Goal: Book appointment/travel/reservation

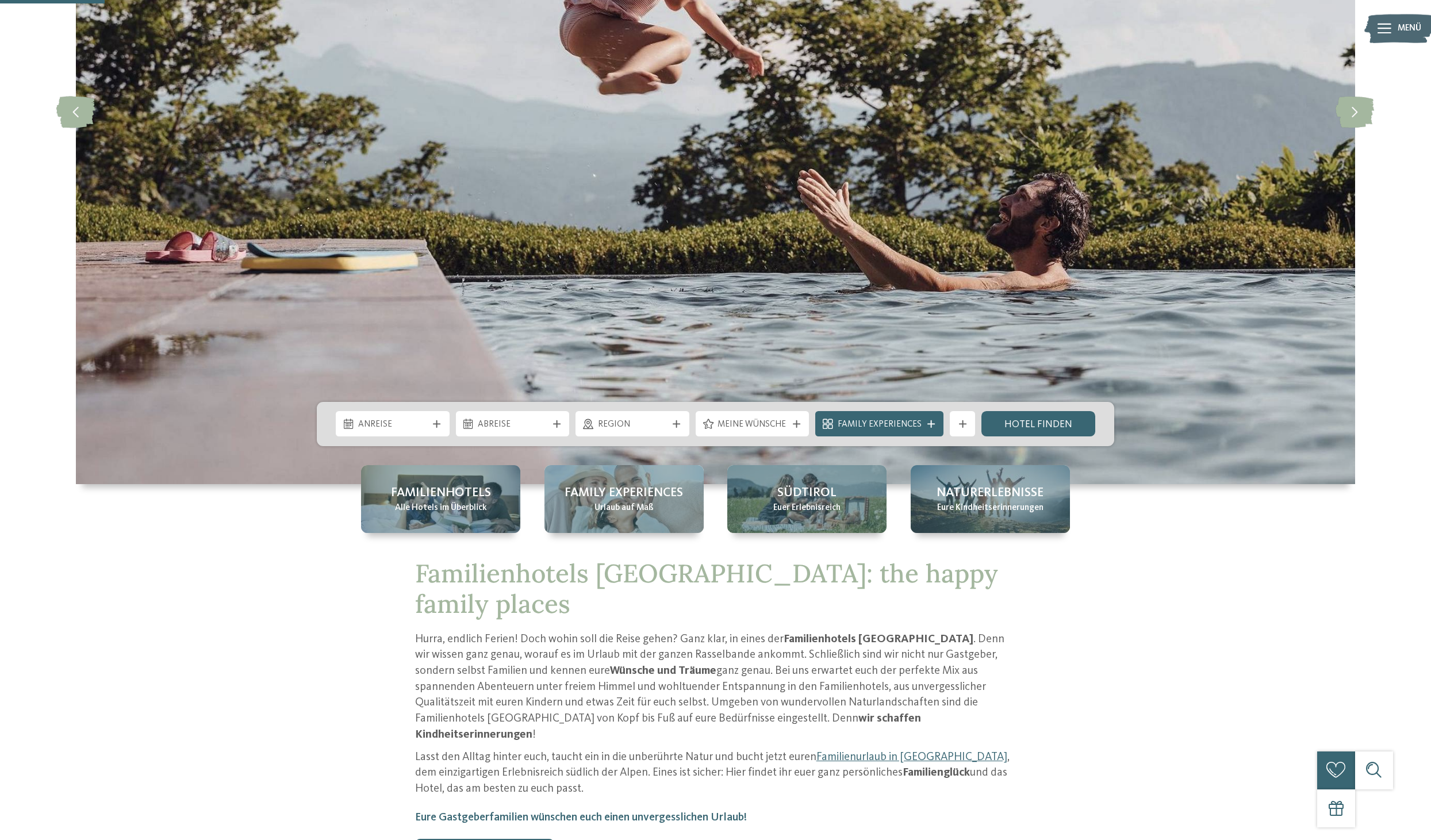
scroll to position [492, 0]
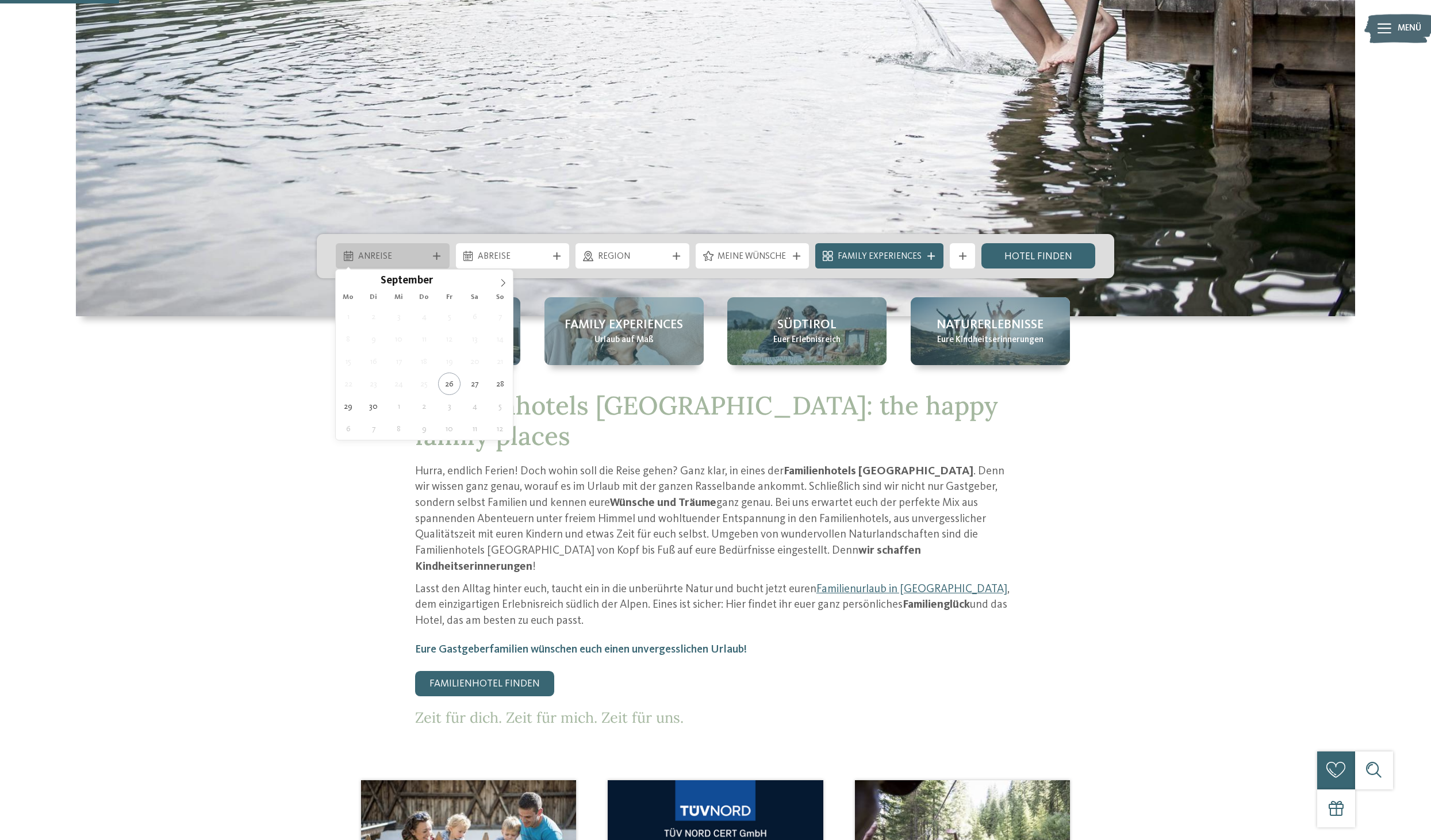
click at [402, 253] on span "Anreise" at bounding box center [393, 257] width 70 height 12
click at [499, 283] on icon at bounding box center [503, 282] width 8 height 8
type input "****"
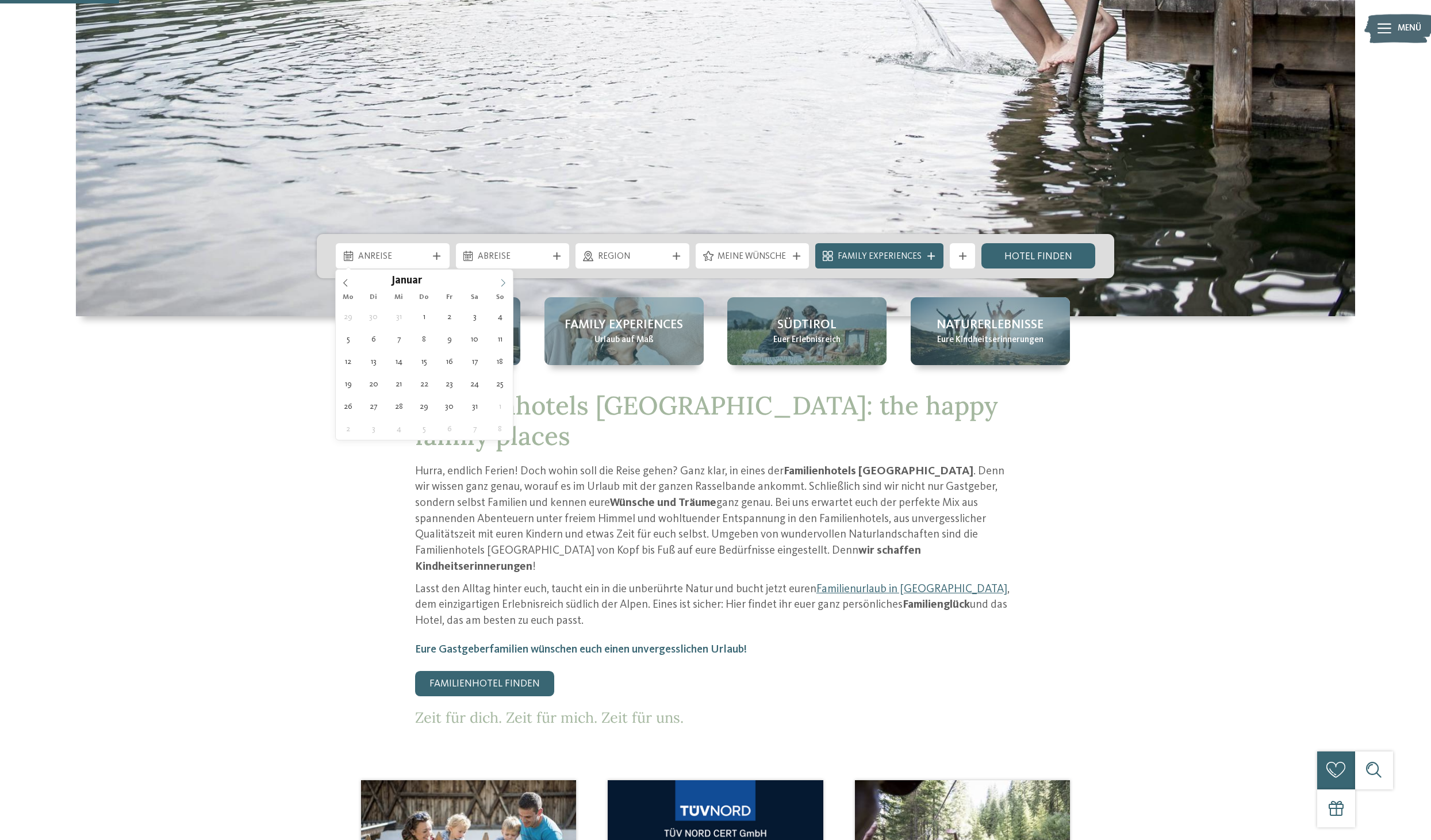
click at [499, 283] on icon at bounding box center [503, 282] width 8 height 8
type div "18.01.2026"
type input "****"
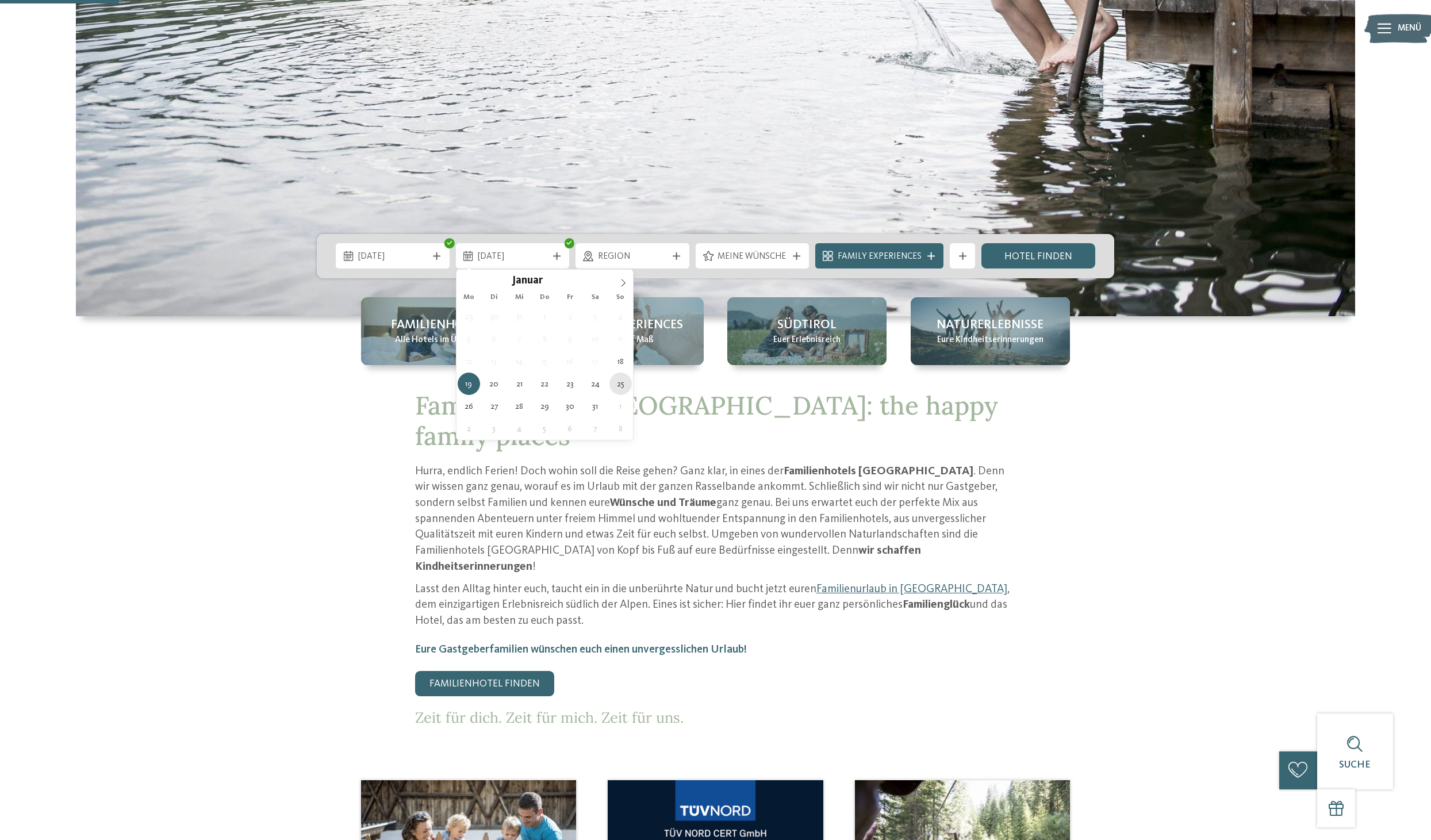
type div "25.01.2026"
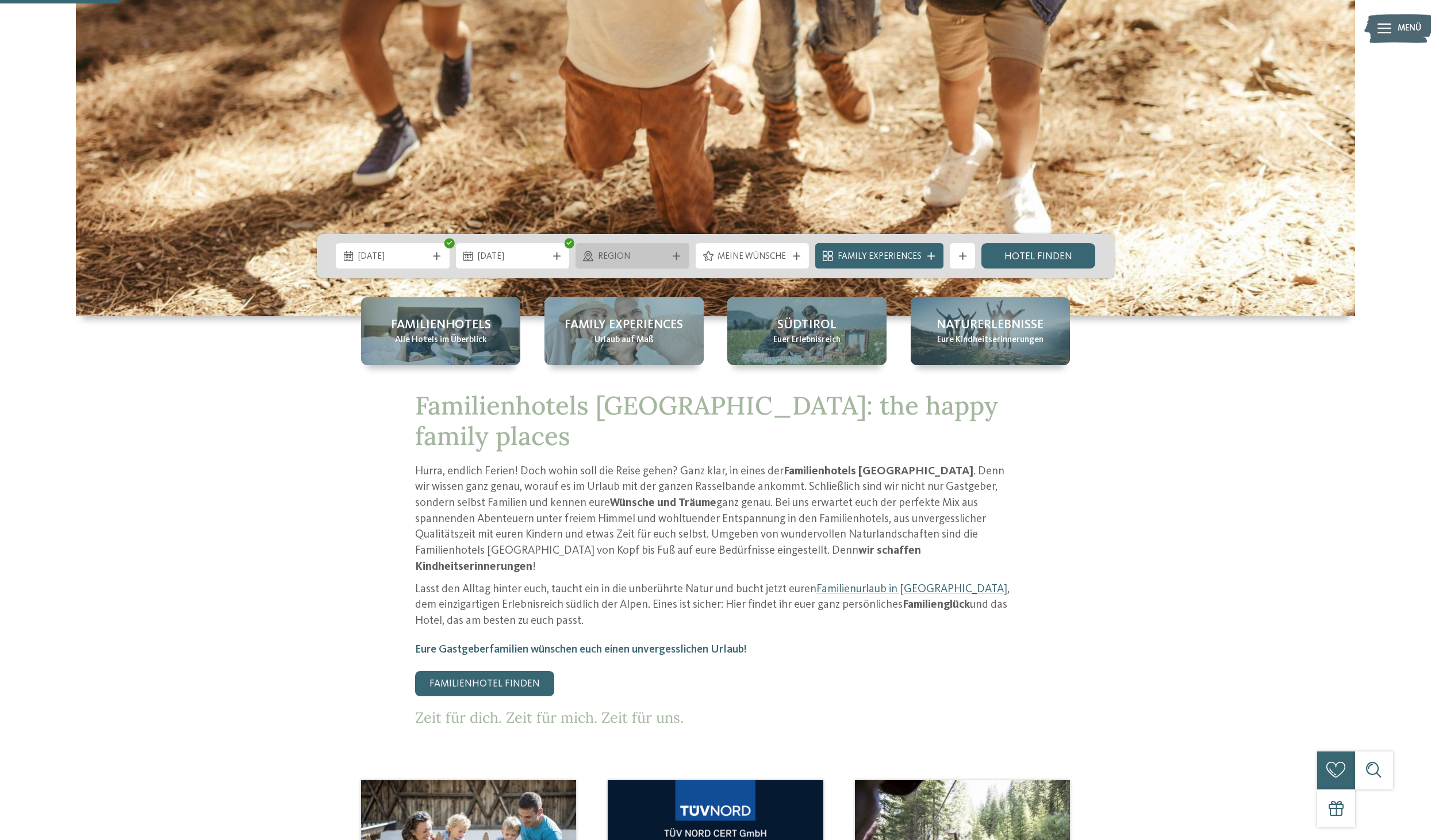
click at [658, 260] on span "Region" at bounding box center [633, 257] width 70 height 12
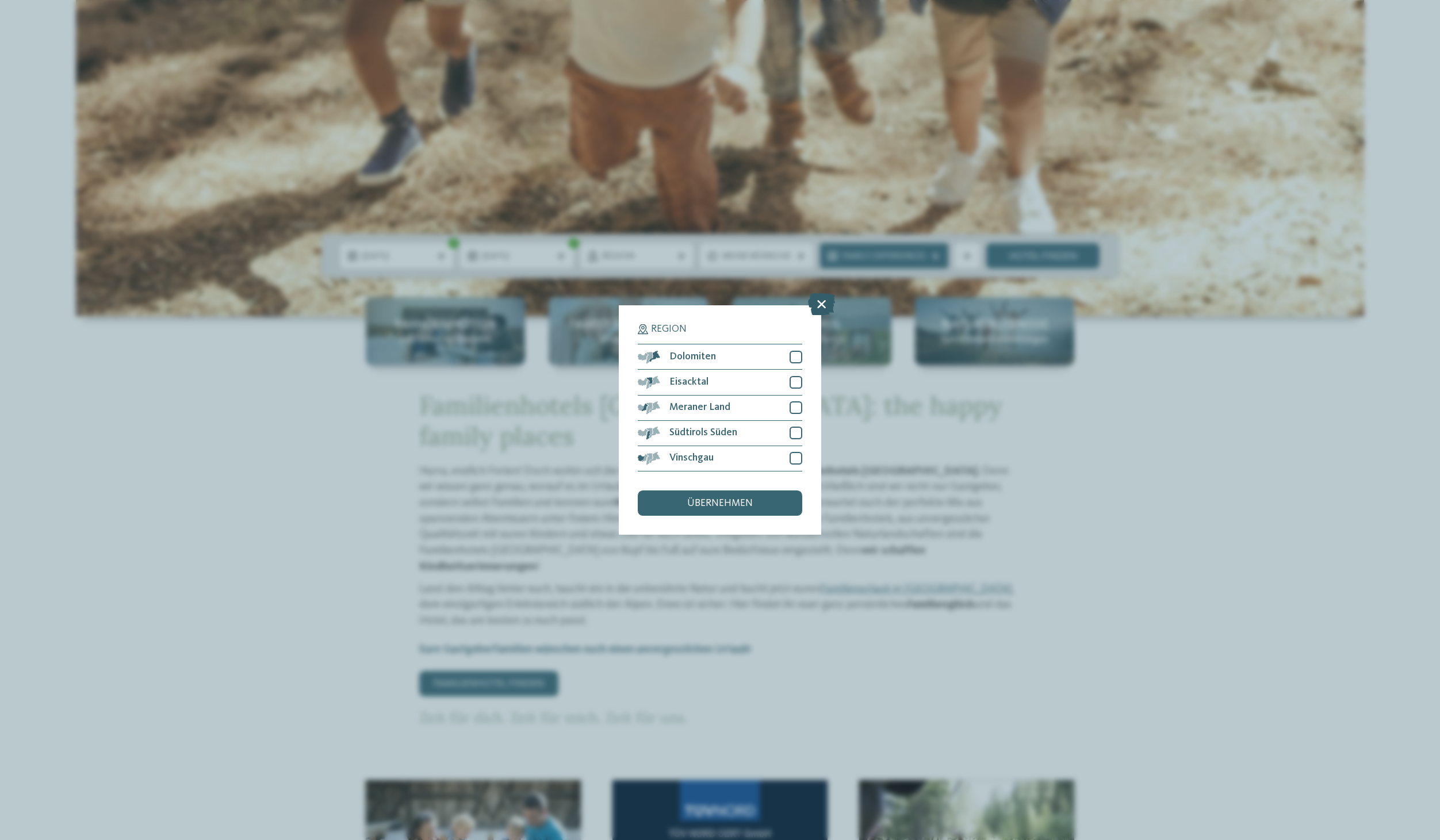
click at [814, 308] on icon at bounding box center [821, 305] width 27 height 22
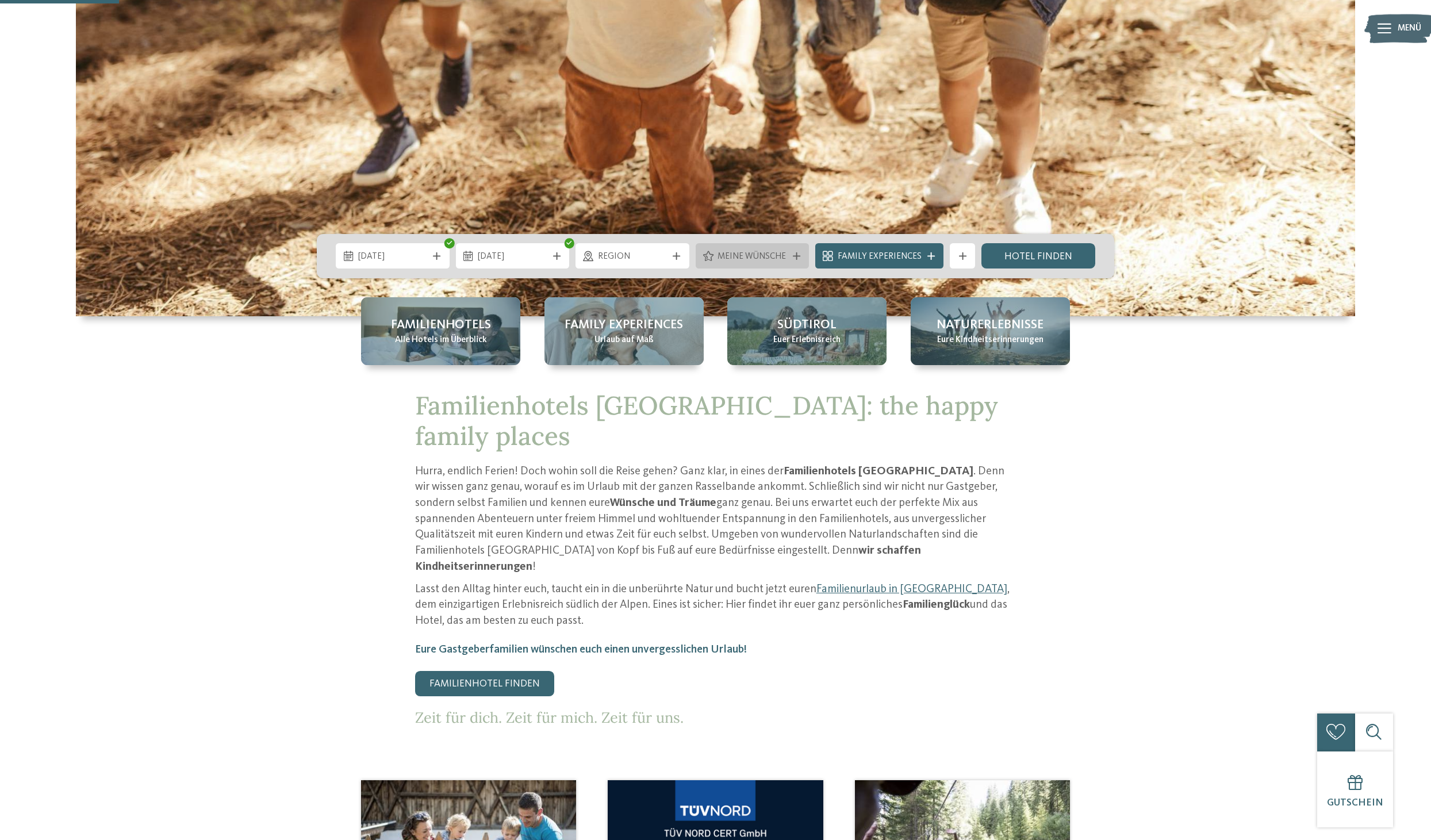
click at [770, 260] on span "Meine Wünsche" at bounding box center [752, 257] width 70 height 12
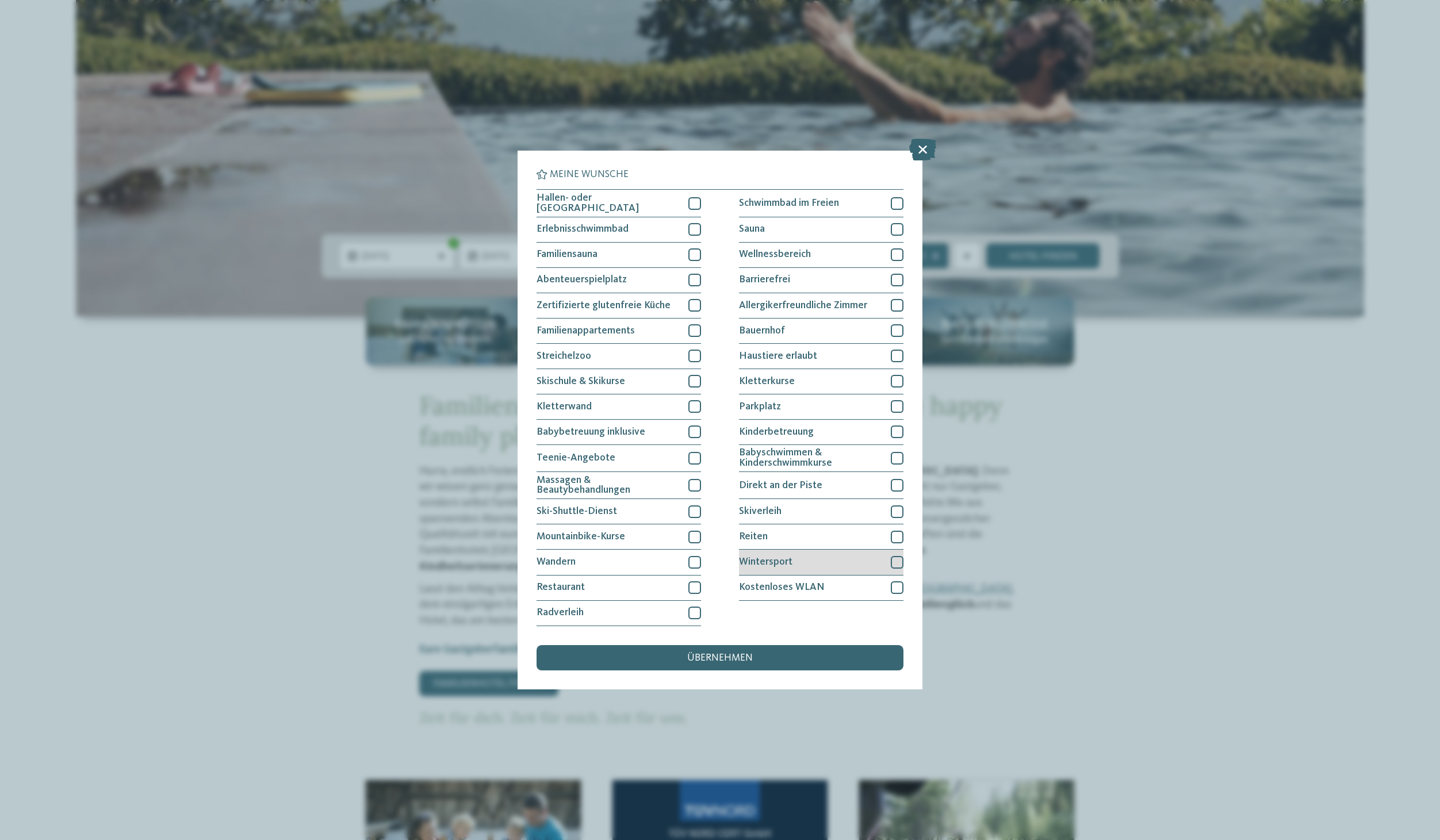
click at [896, 561] on div at bounding box center [896, 561] width 12 height 12
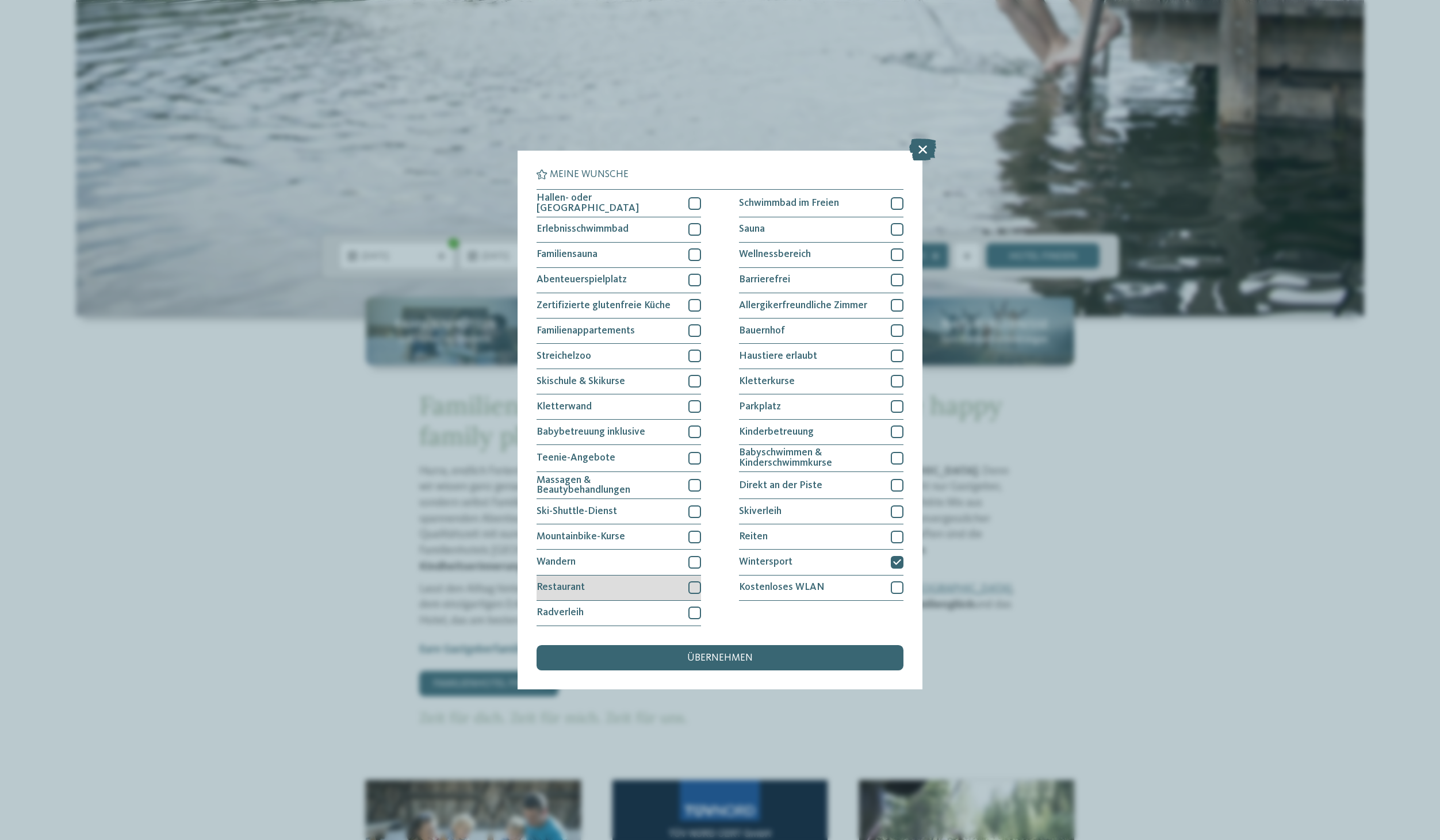
click at [694, 586] on div at bounding box center [694, 587] width 12 height 12
click at [696, 510] on div at bounding box center [694, 511] width 12 height 12
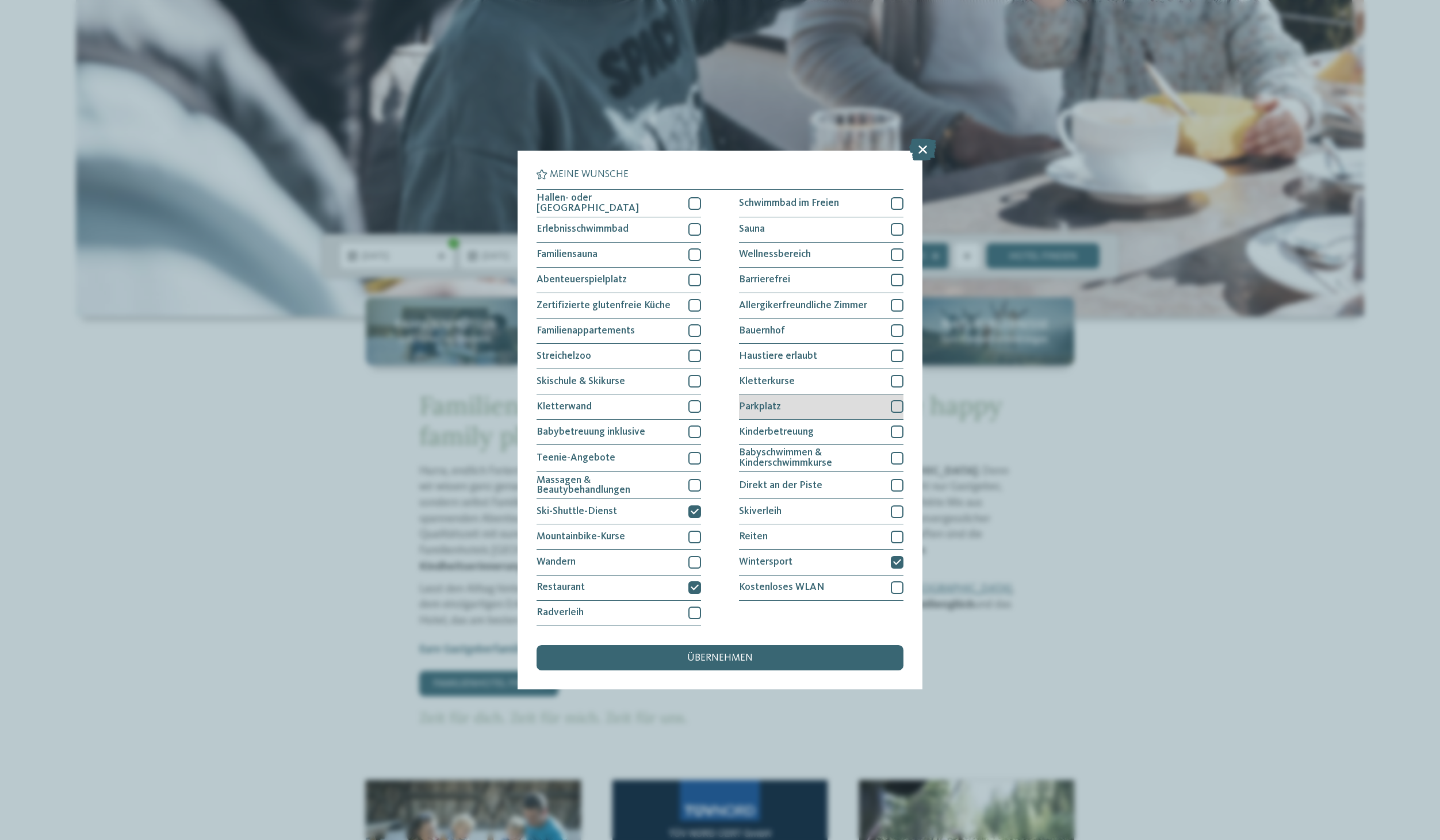
click at [893, 400] on div at bounding box center [896, 406] width 12 height 12
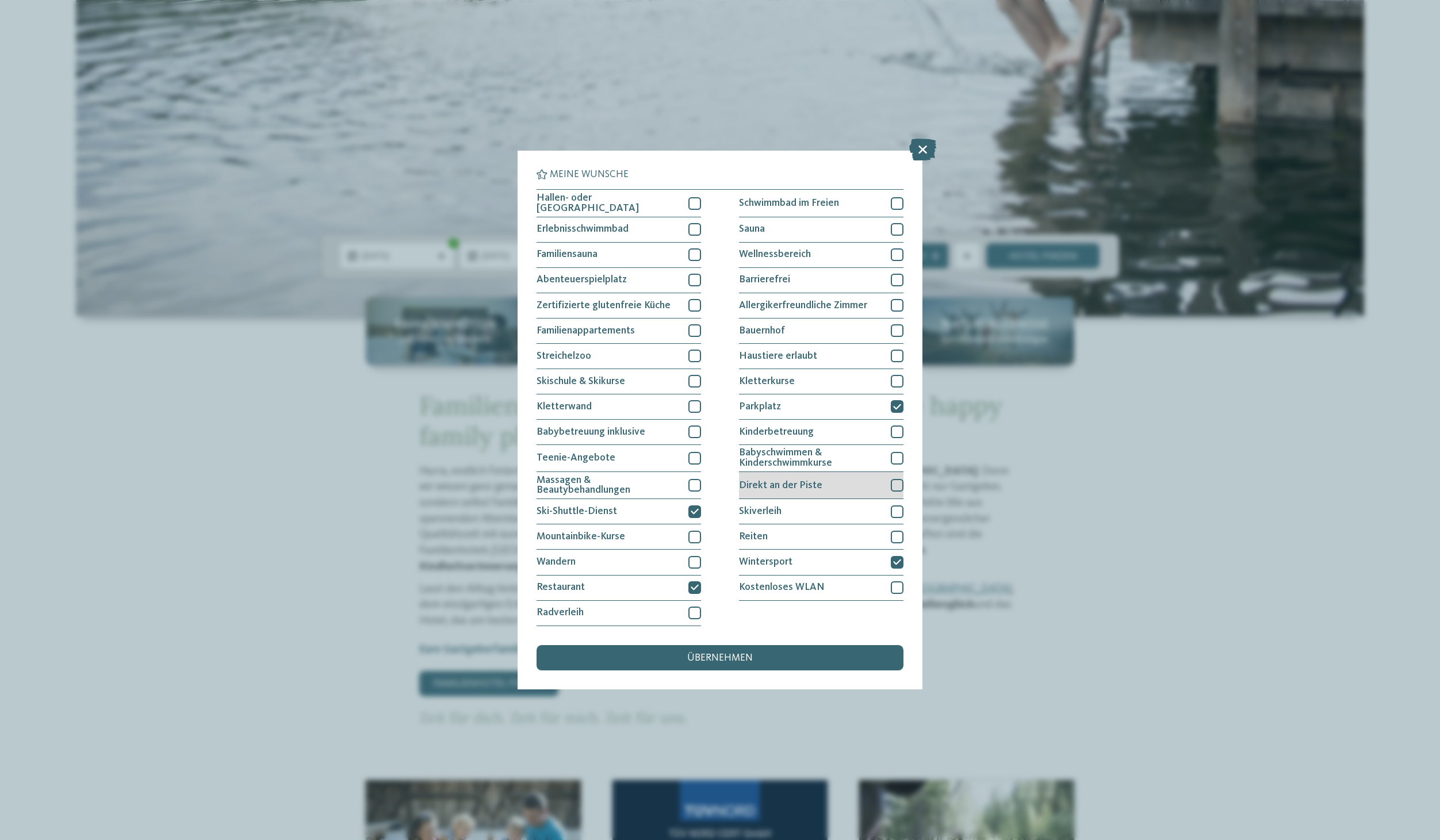
click at [895, 482] on div at bounding box center [896, 484] width 12 height 12
click at [901, 482] on icon at bounding box center [896, 485] width 8 height 7
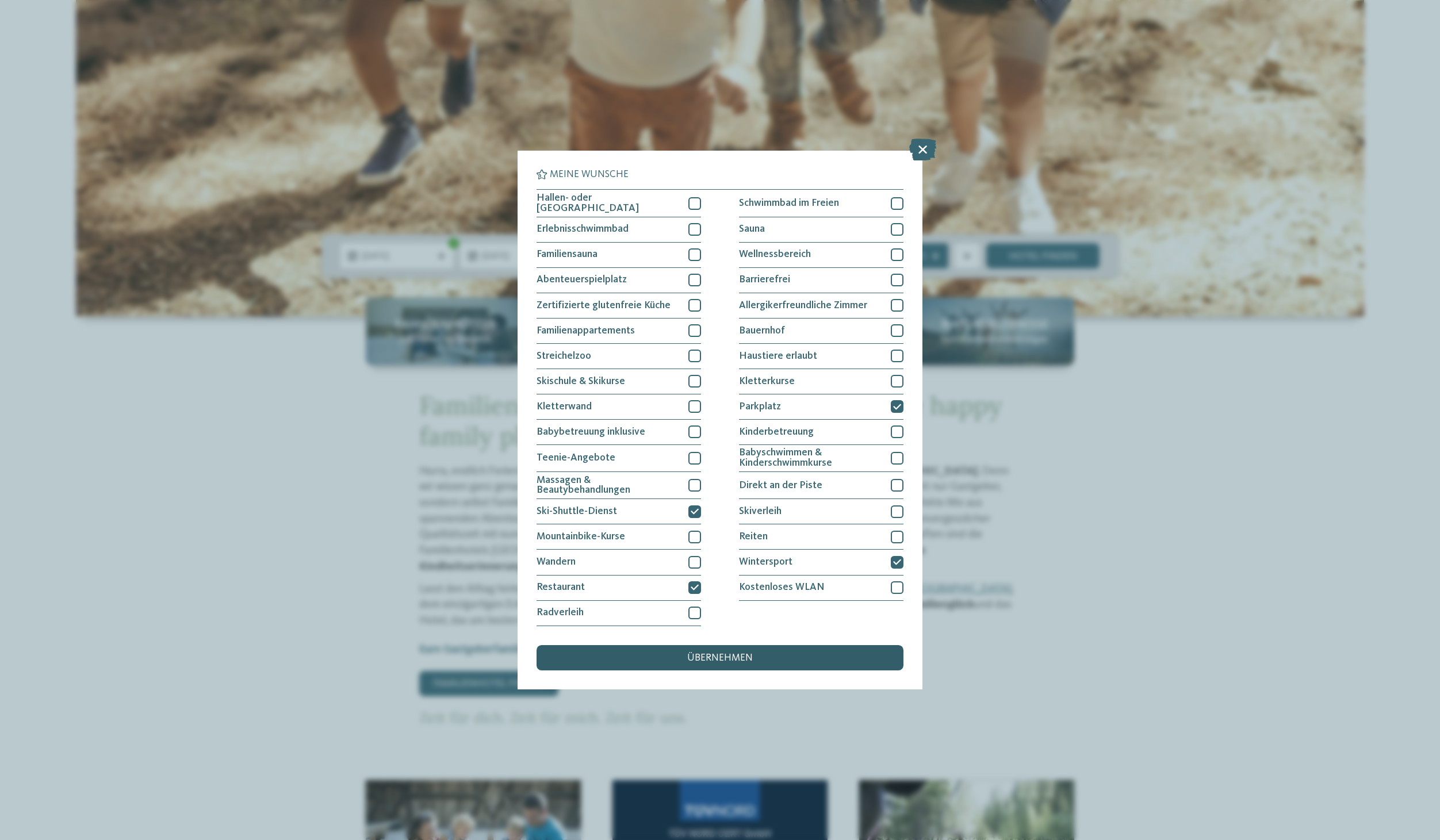
click at [780, 659] on div "übernehmen" at bounding box center [720, 657] width 367 height 25
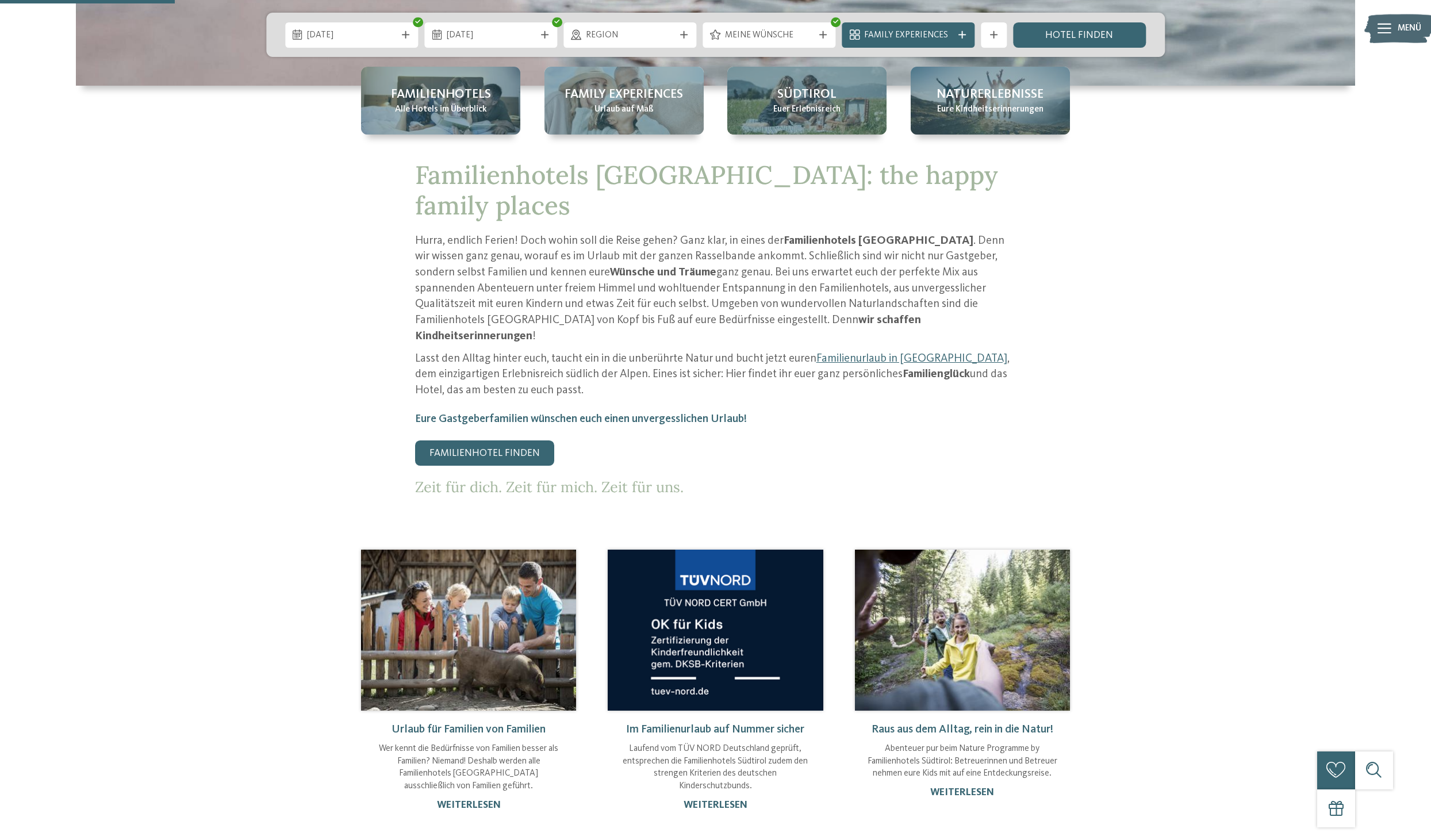
scroll to position [723, 0]
click at [465, 440] on link "Familienhotel finden" at bounding box center [485, 452] width 139 height 25
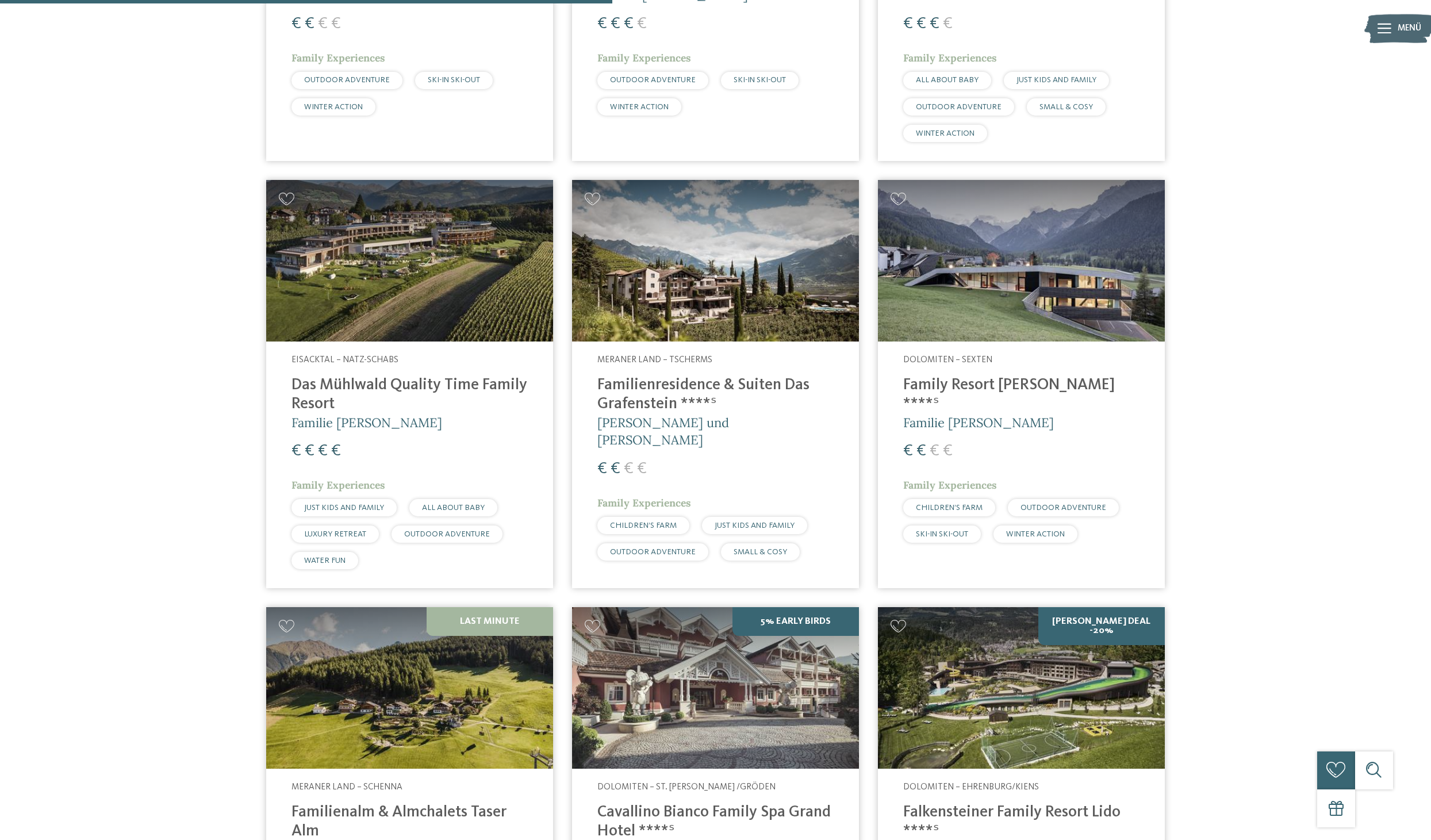
scroll to position [2074, 0]
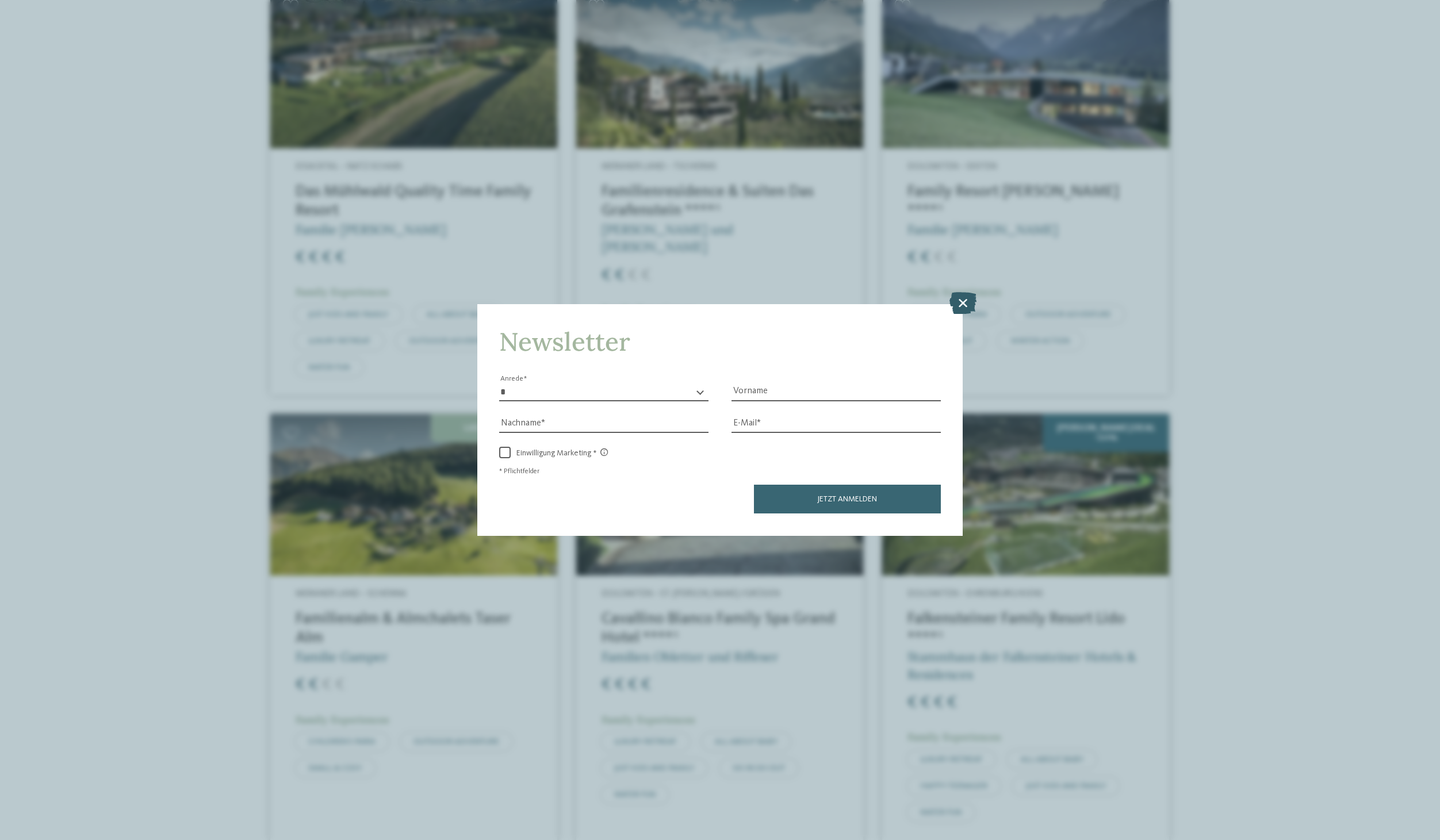
click at [967, 303] on icon at bounding box center [963, 303] width 27 height 22
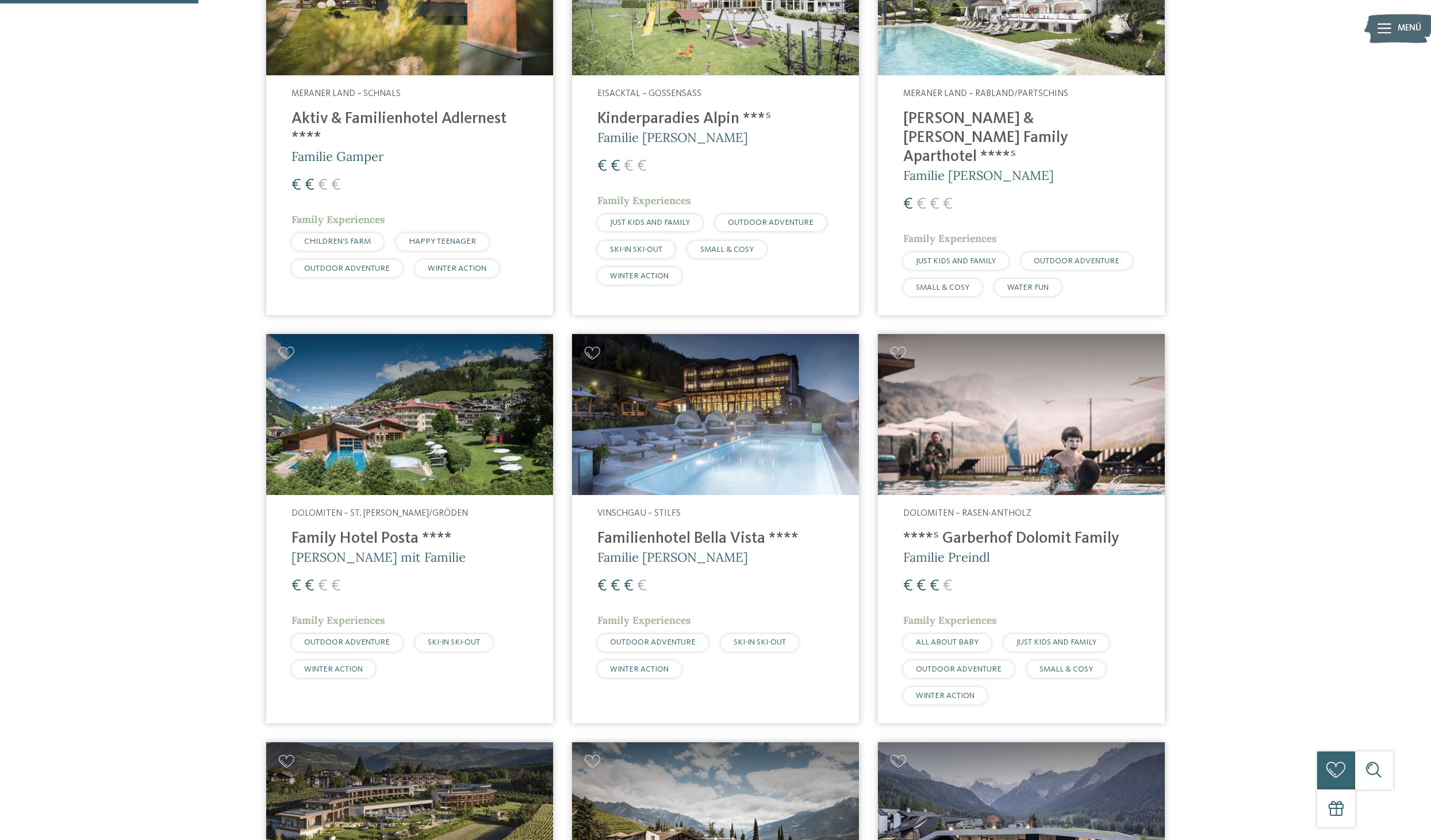
scroll to position [0, 0]
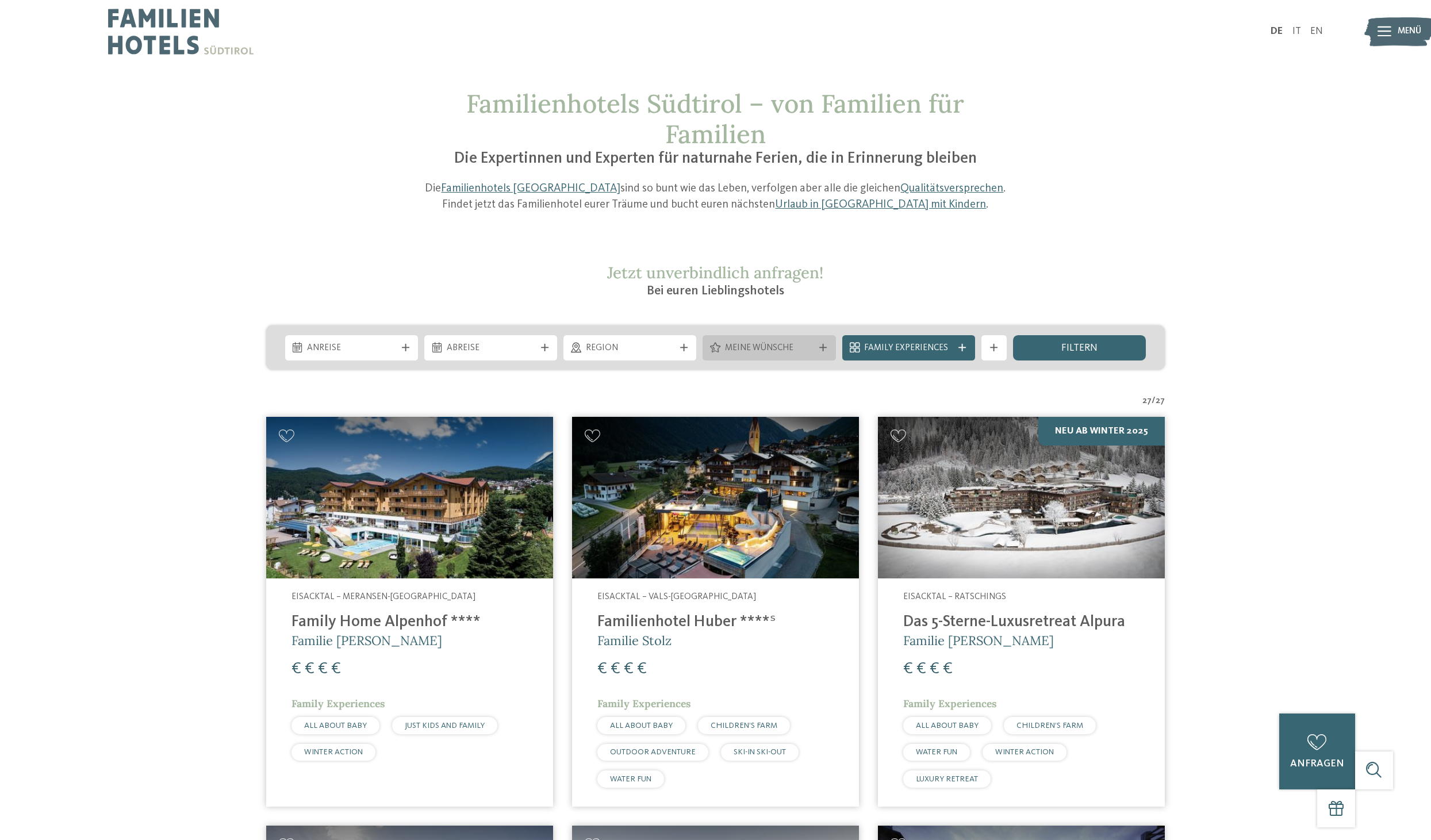
click at [813, 346] on span "Meine Wünsche" at bounding box center [770, 348] width 89 height 12
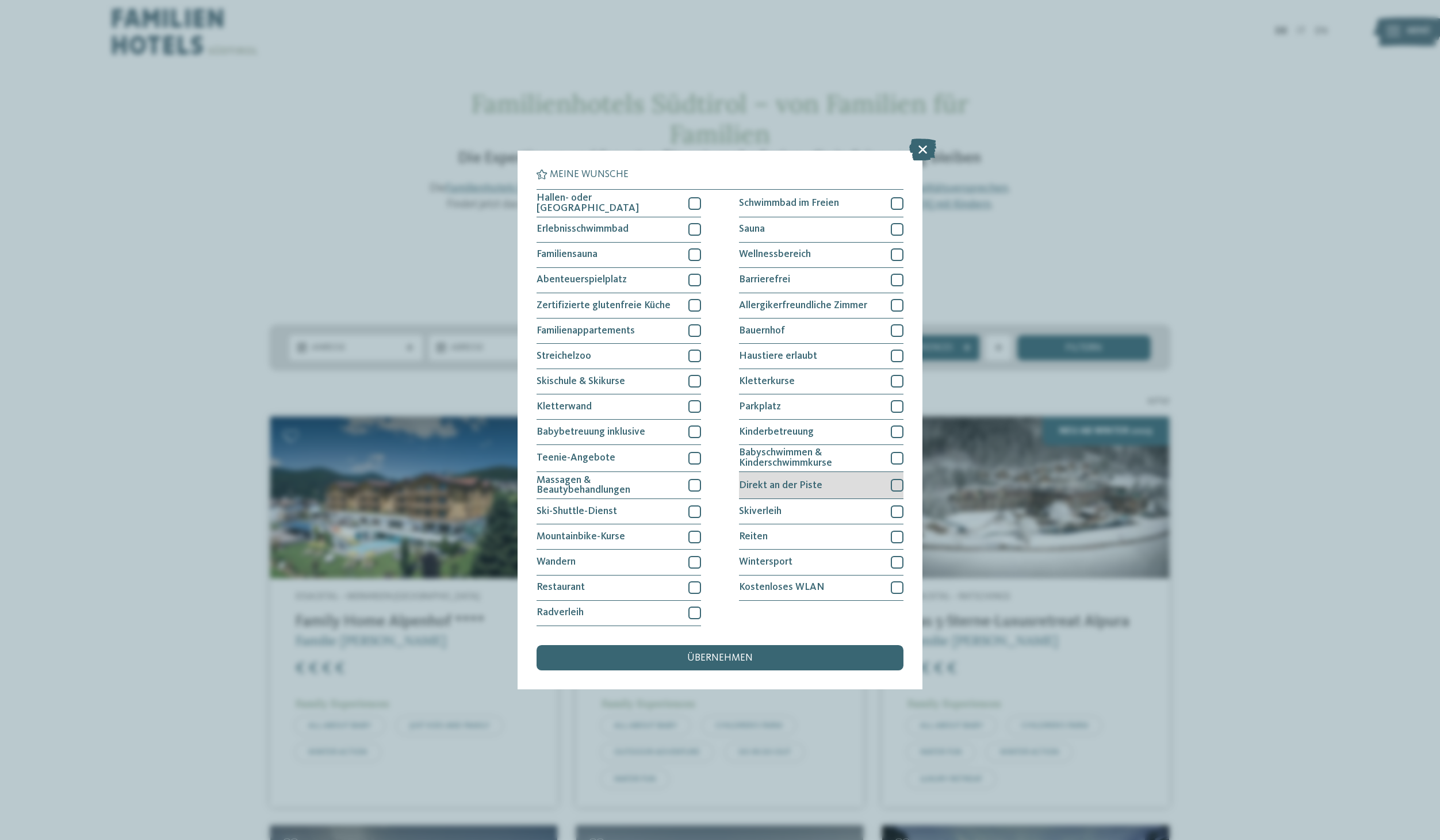
click at [899, 483] on div at bounding box center [896, 484] width 12 height 12
click at [896, 406] on div at bounding box center [896, 406] width 12 height 12
click at [696, 513] on div at bounding box center [694, 511] width 12 height 12
drag, startPoint x: 897, startPoint y: 557, endPoint x: 895, endPoint y: 566, distance: 9.2
click at [897, 557] on div at bounding box center [896, 561] width 12 height 12
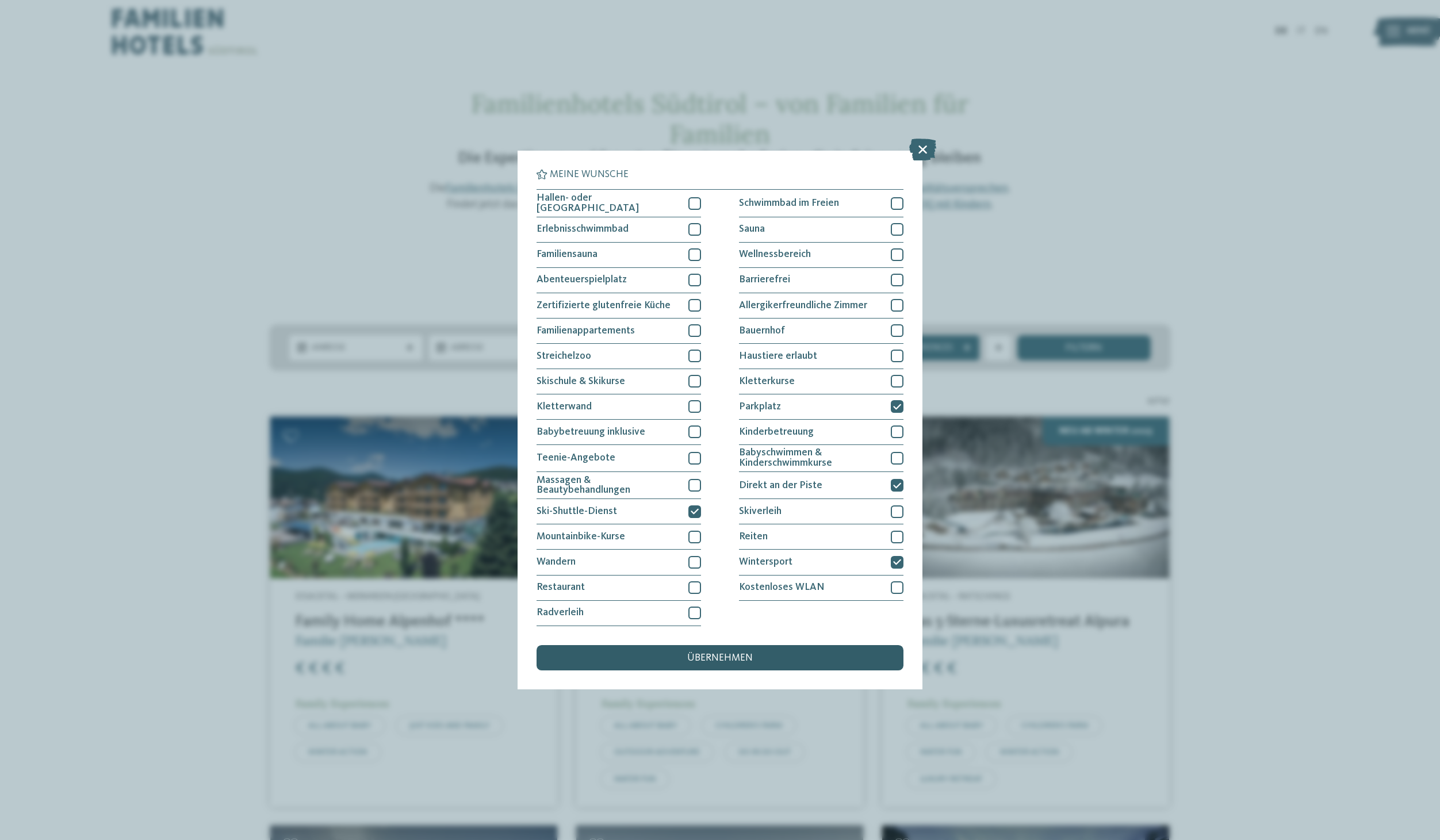
click at [772, 657] on div "übernehmen" at bounding box center [720, 657] width 367 height 25
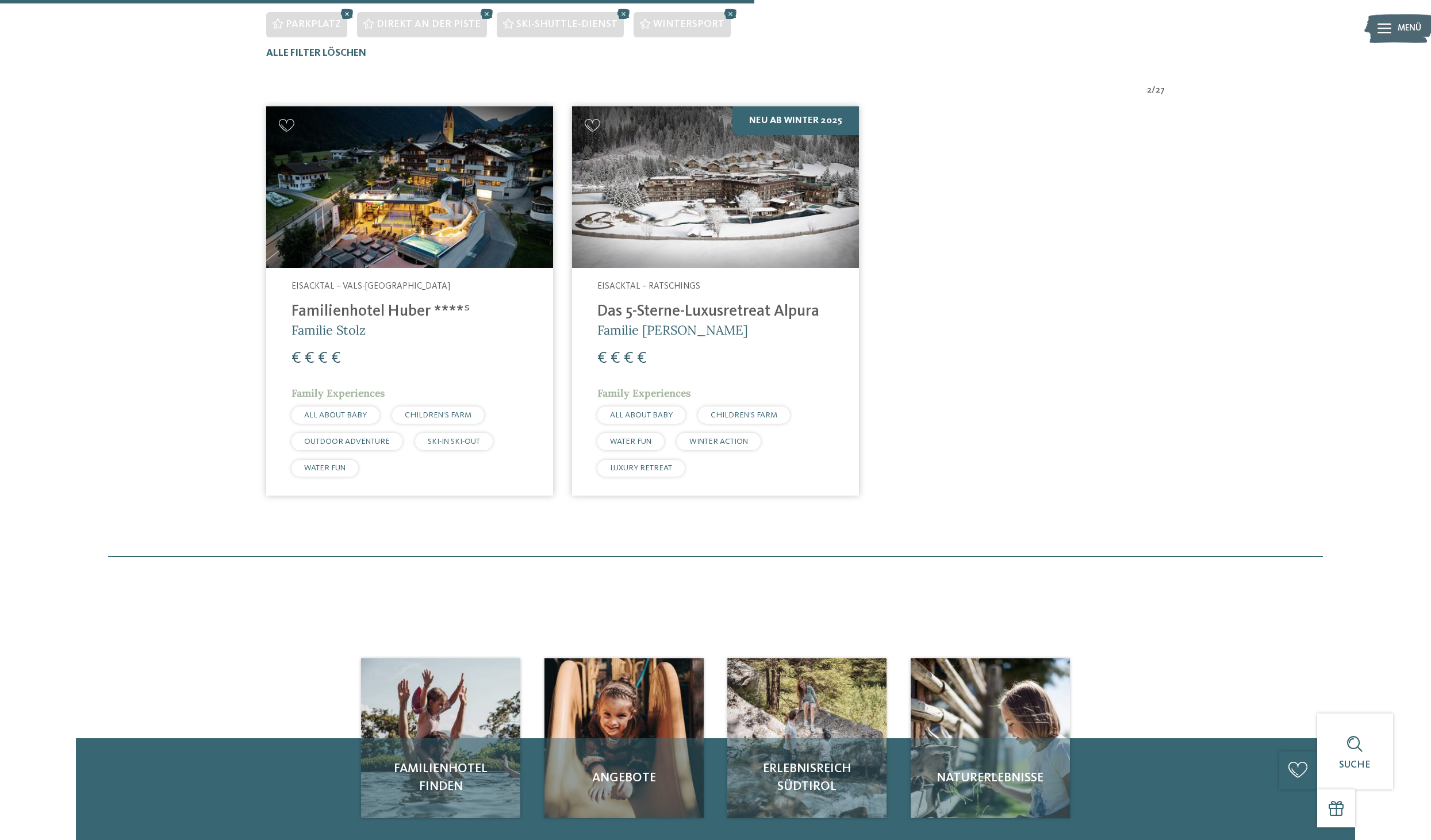
scroll to position [385, 0]
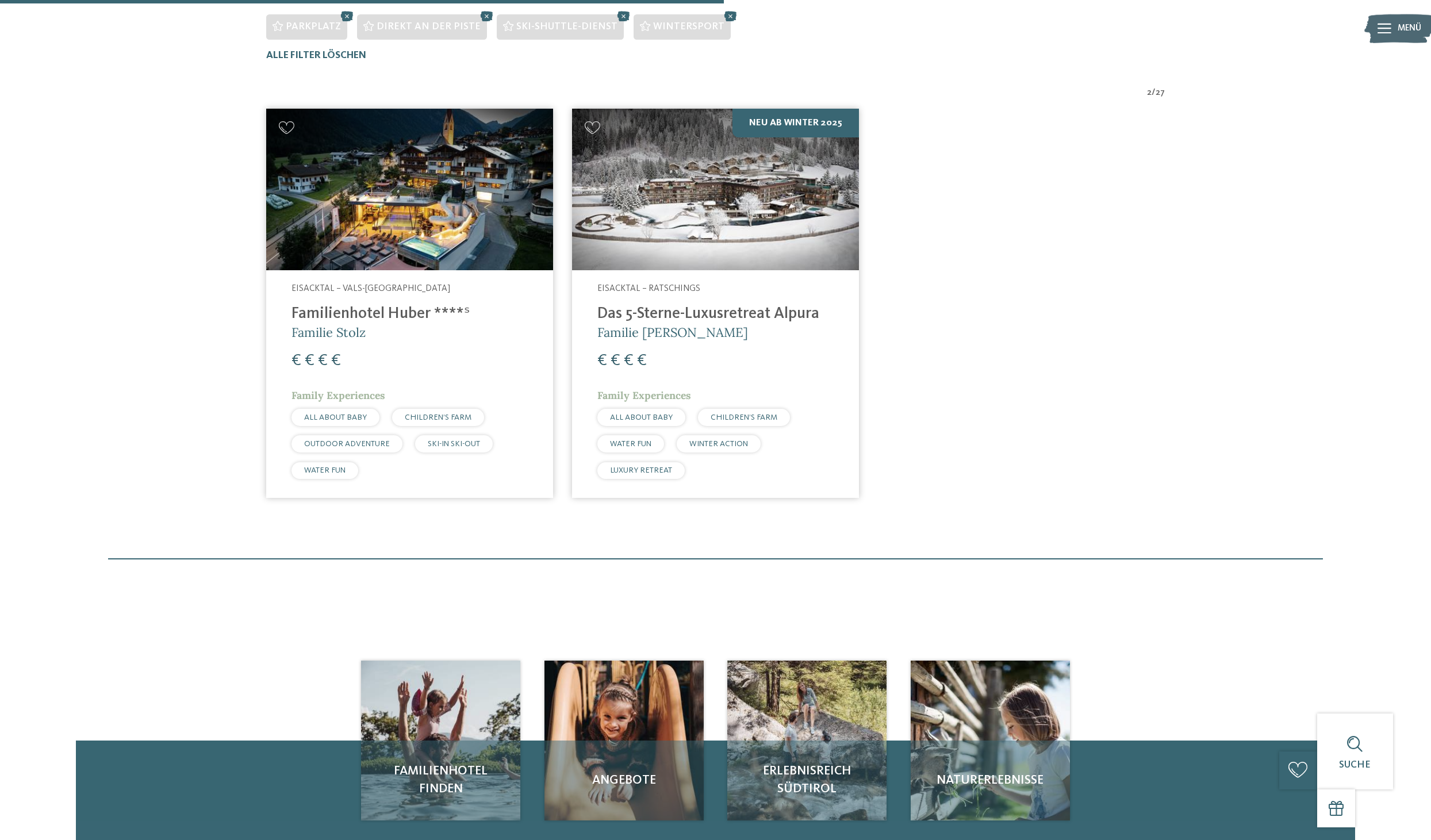
click at [378, 215] on img at bounding box center [410, 189] width 287 height 161
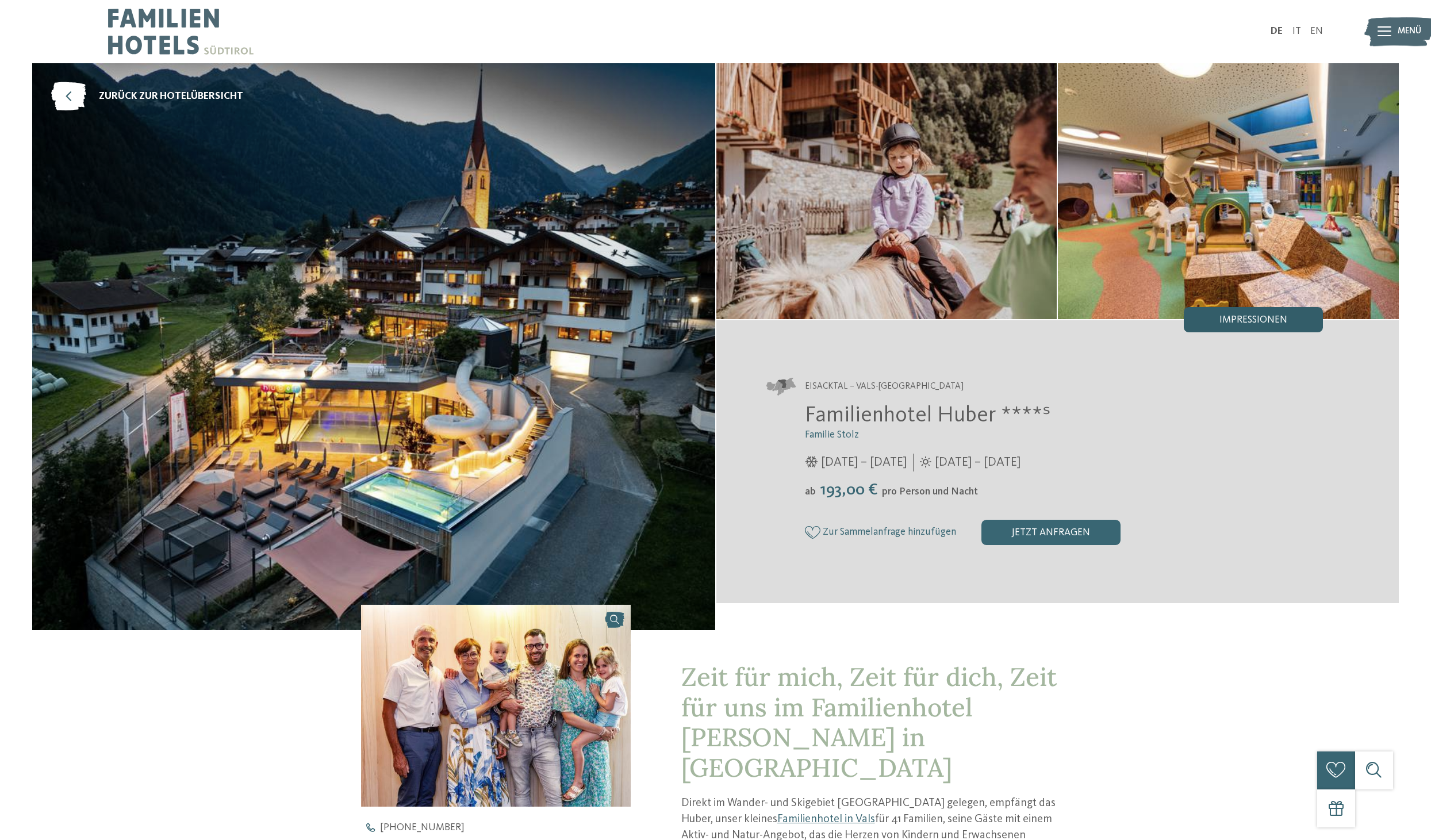
click at [1238, 321] on span "Impressionen" at bounding box center [1253, 320] width 68 height 10
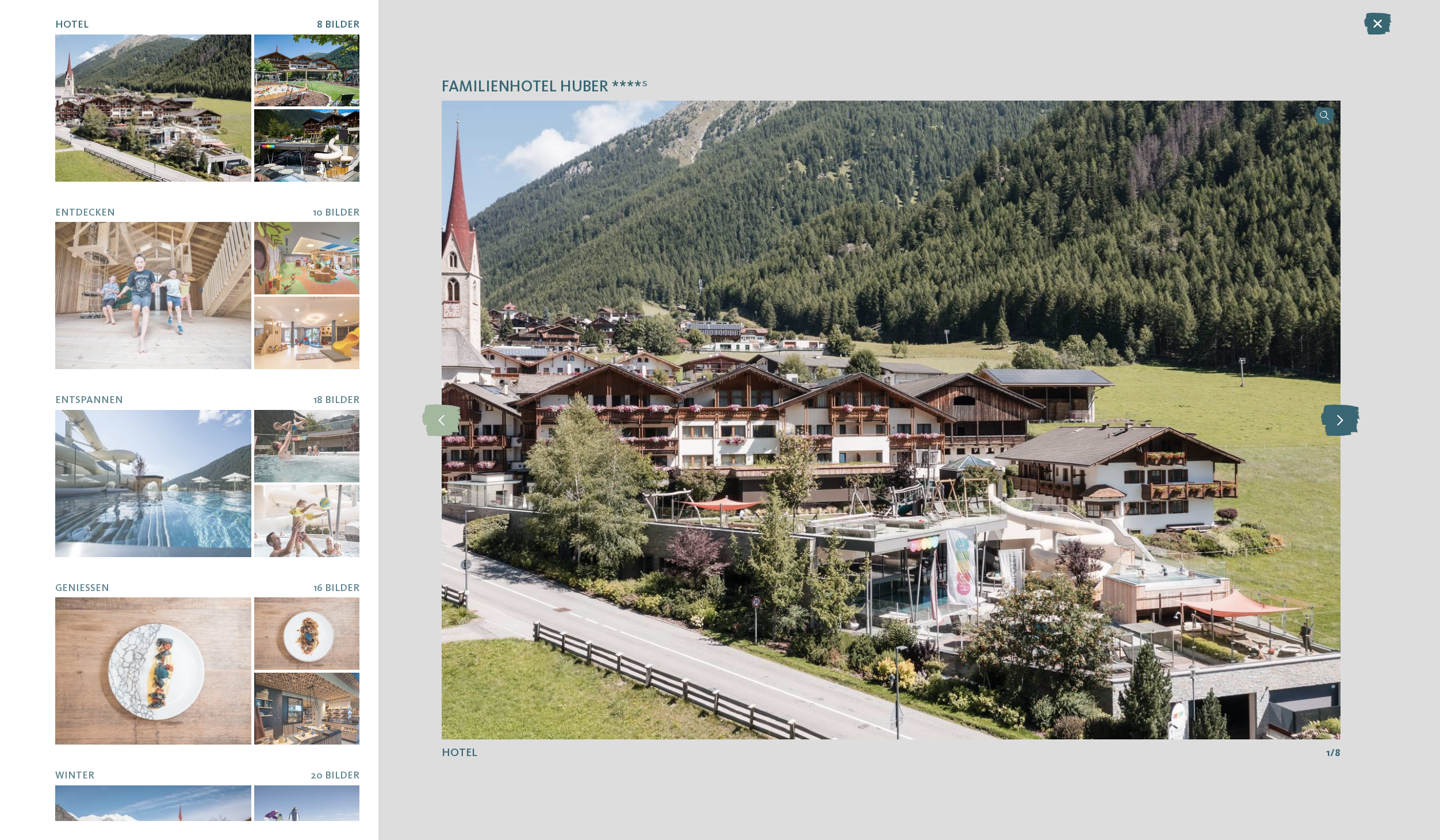
click at [1340, 420] on icon at bounding box center [1340, 420] width 39 height 31
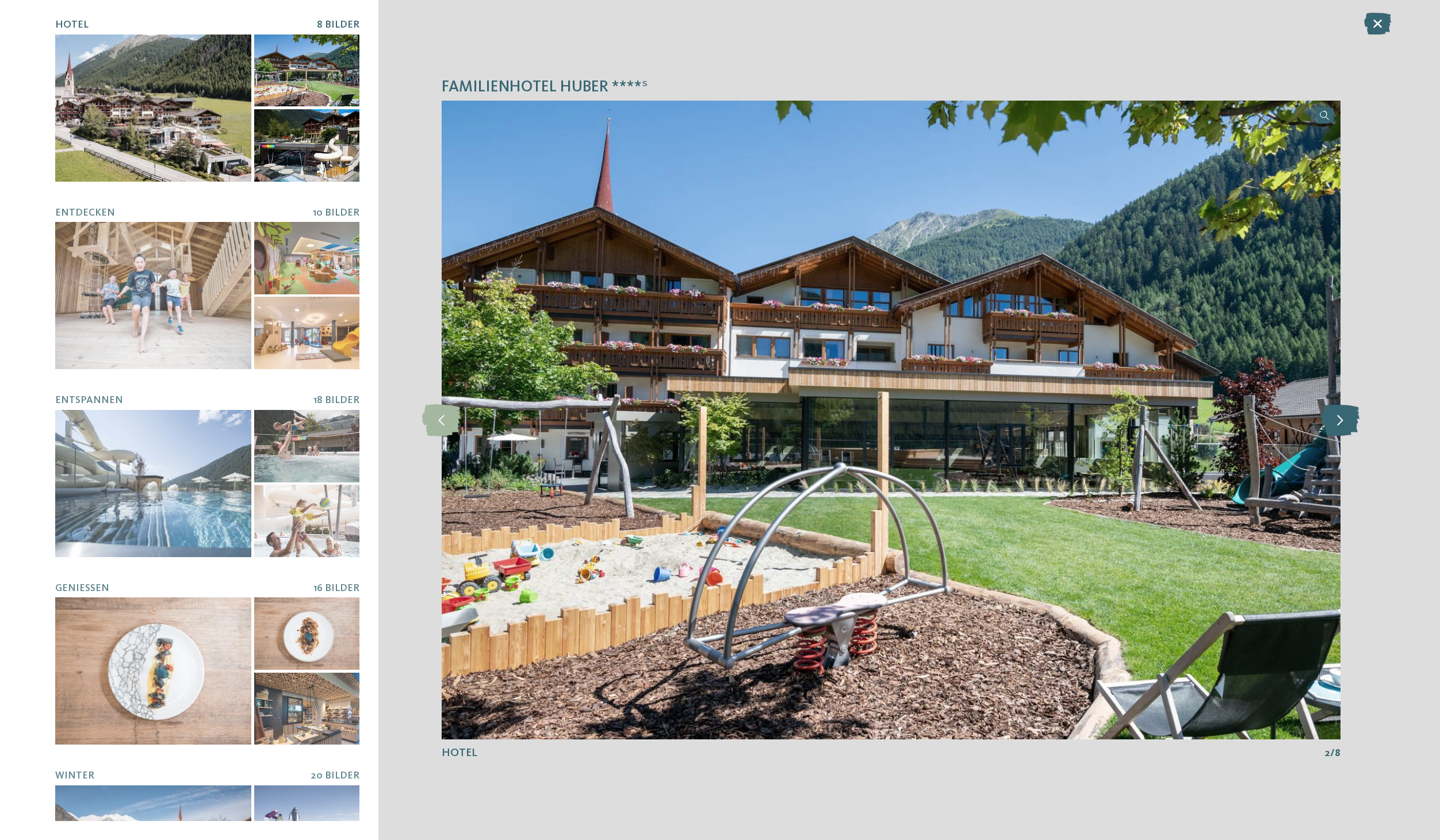
click at [1340, 420] on icon at bounding box center [1340, 420] width 39 height 31
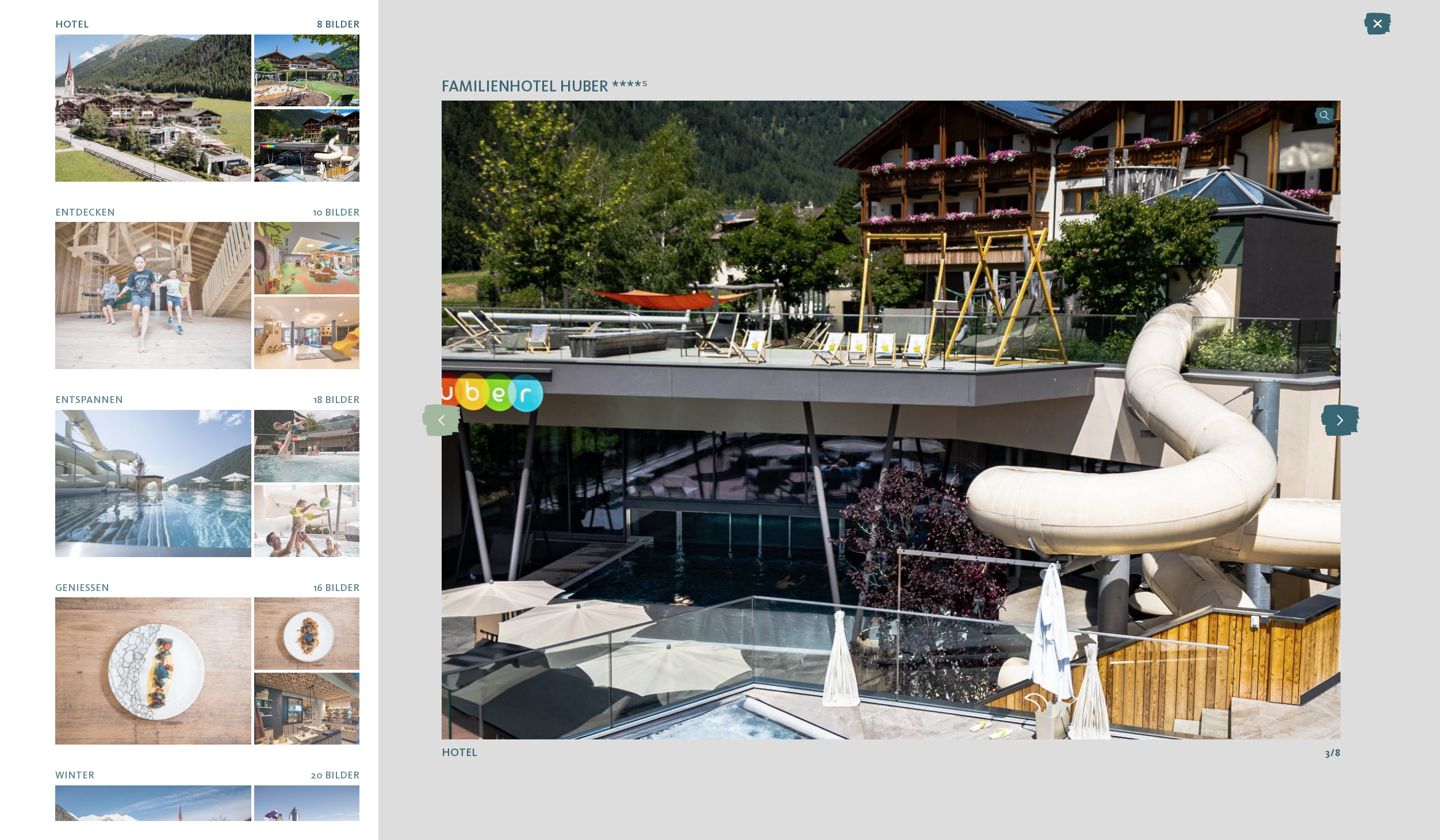
click at [1340, 420] on icon at bounding box center [1340, 420] width 39 height 31
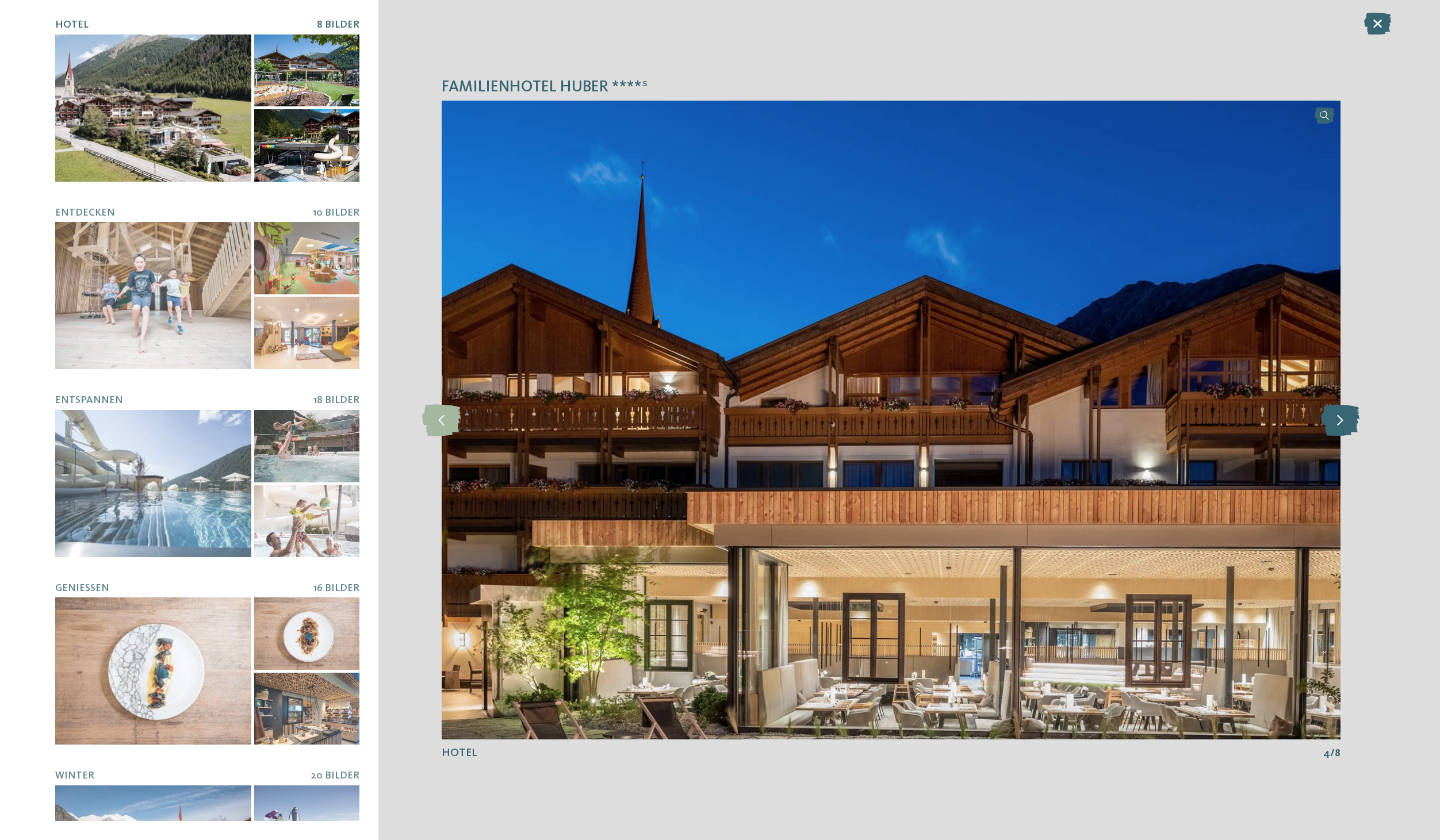
click at [1340, 420] on icon at bounding box center [1340, 420] width 39 height 31
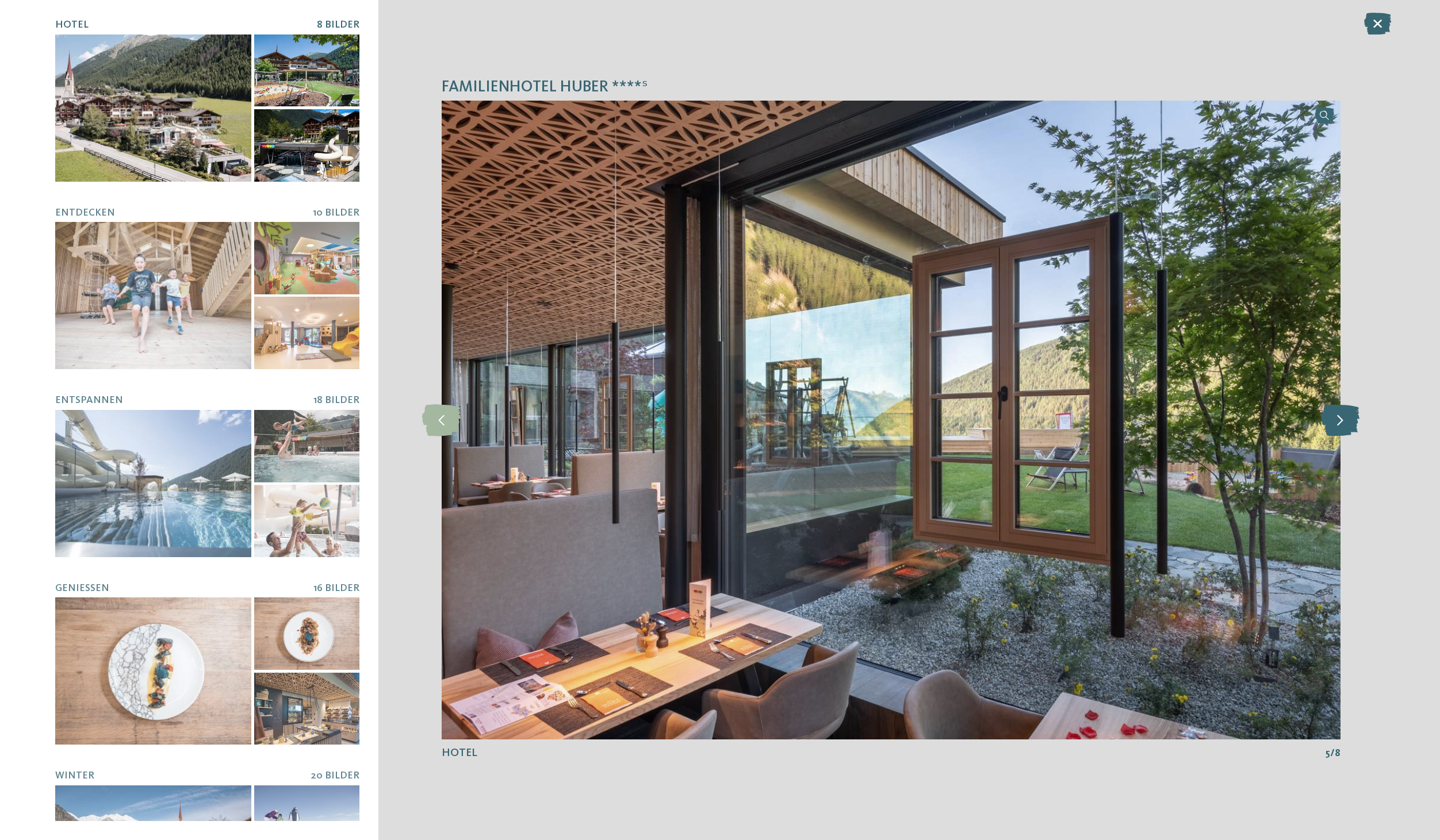
click at [1340, 420] on icon at bounding box center [1340, 420] width 39 height 31
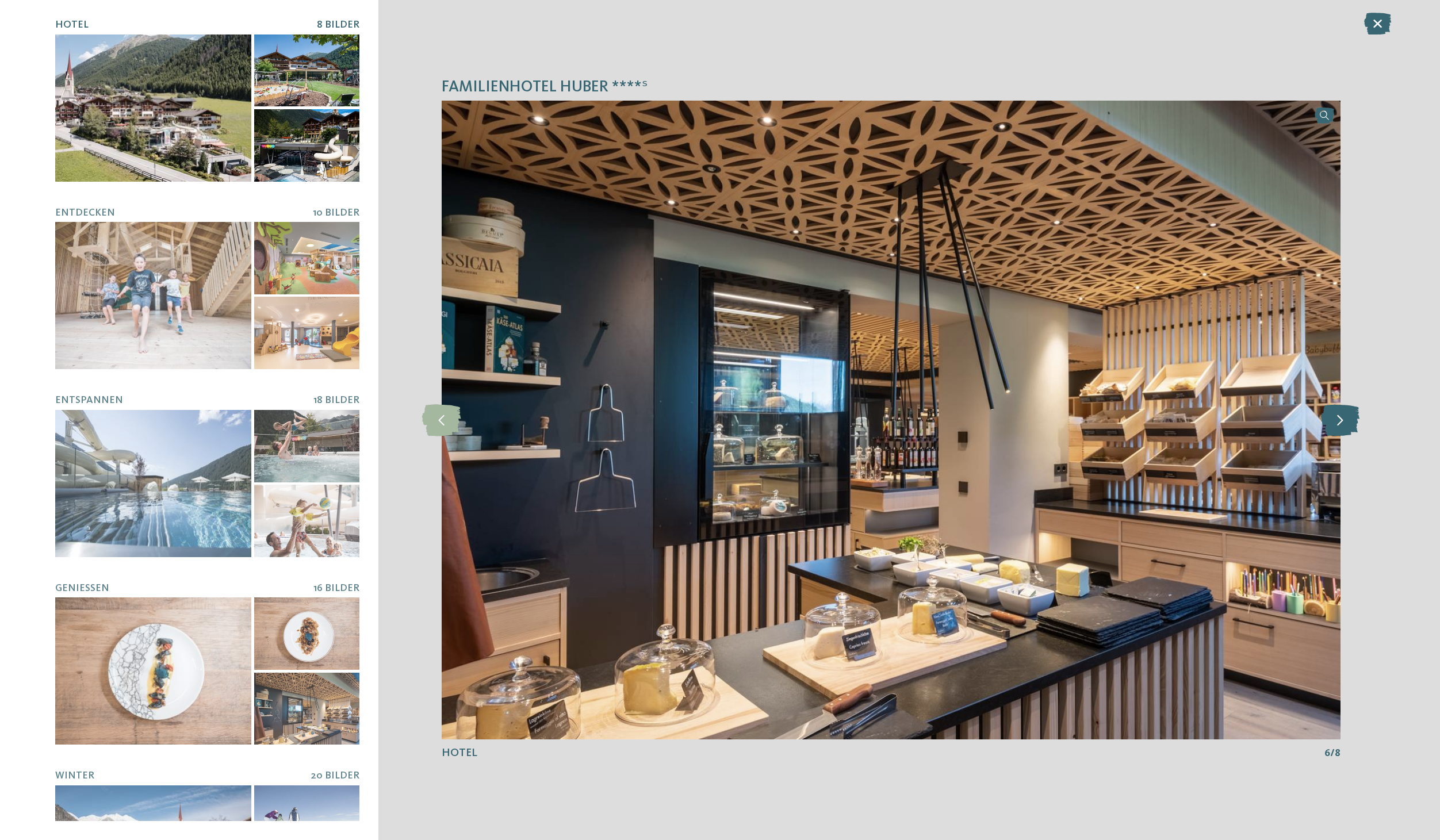
click at [1340, 420] on icon at bounding box center [1340, 420] width 39 height 31
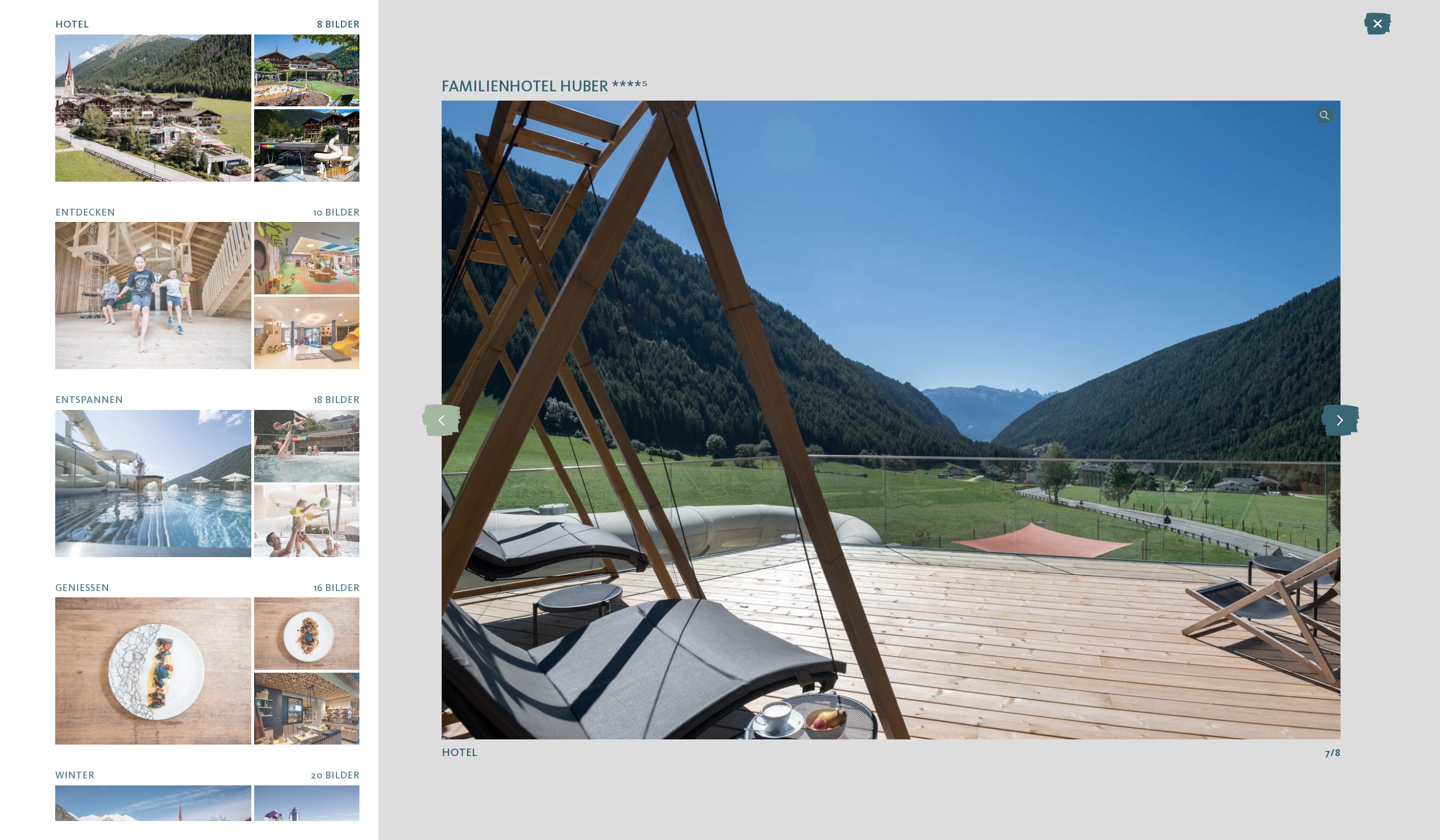
click at [1340, 420] on icon at bounding box center [1340, 420] width 39 height 31
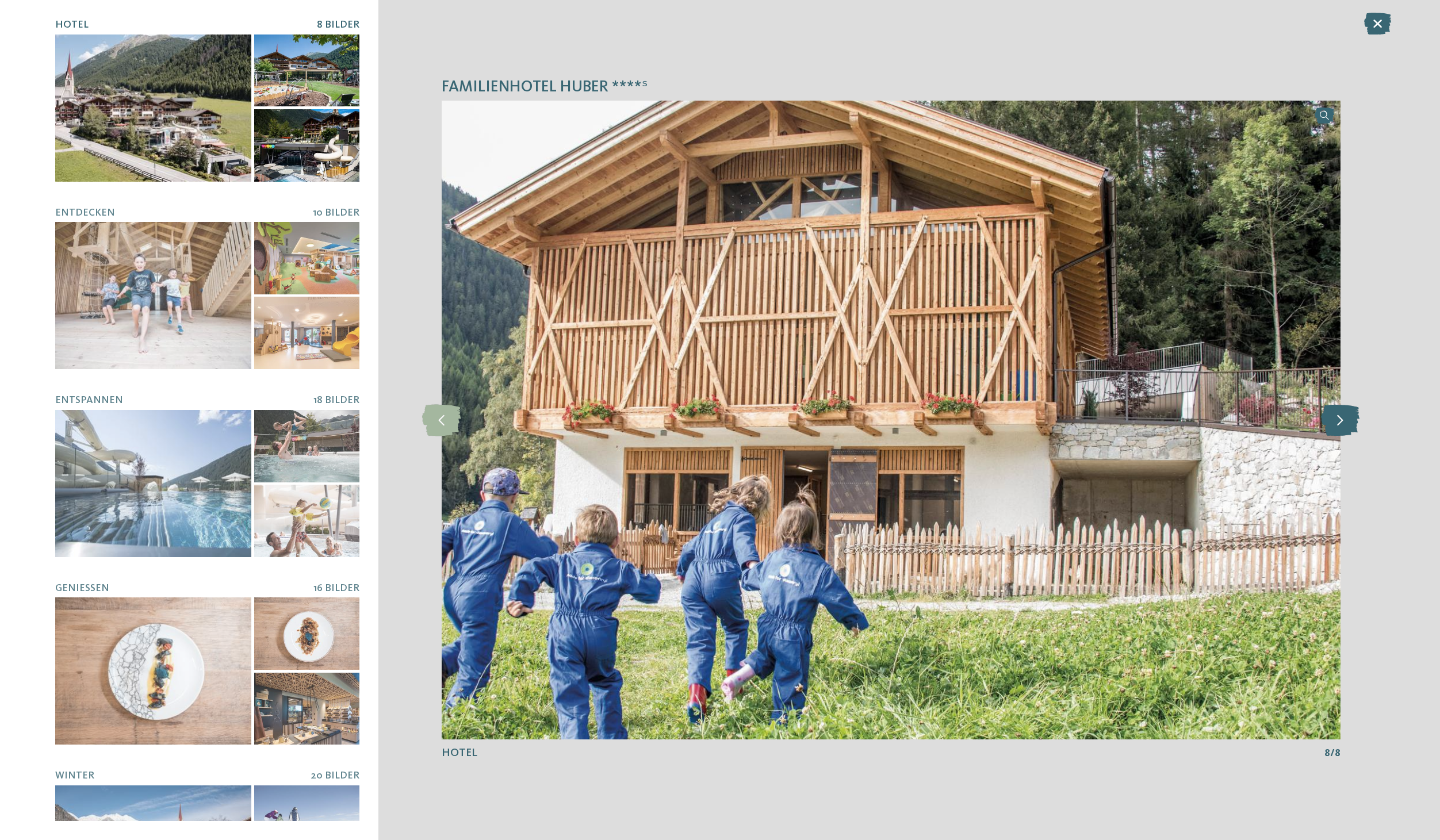
click at [1340, 420] on icon at bounding box center [1340, 420] width 39 height 31
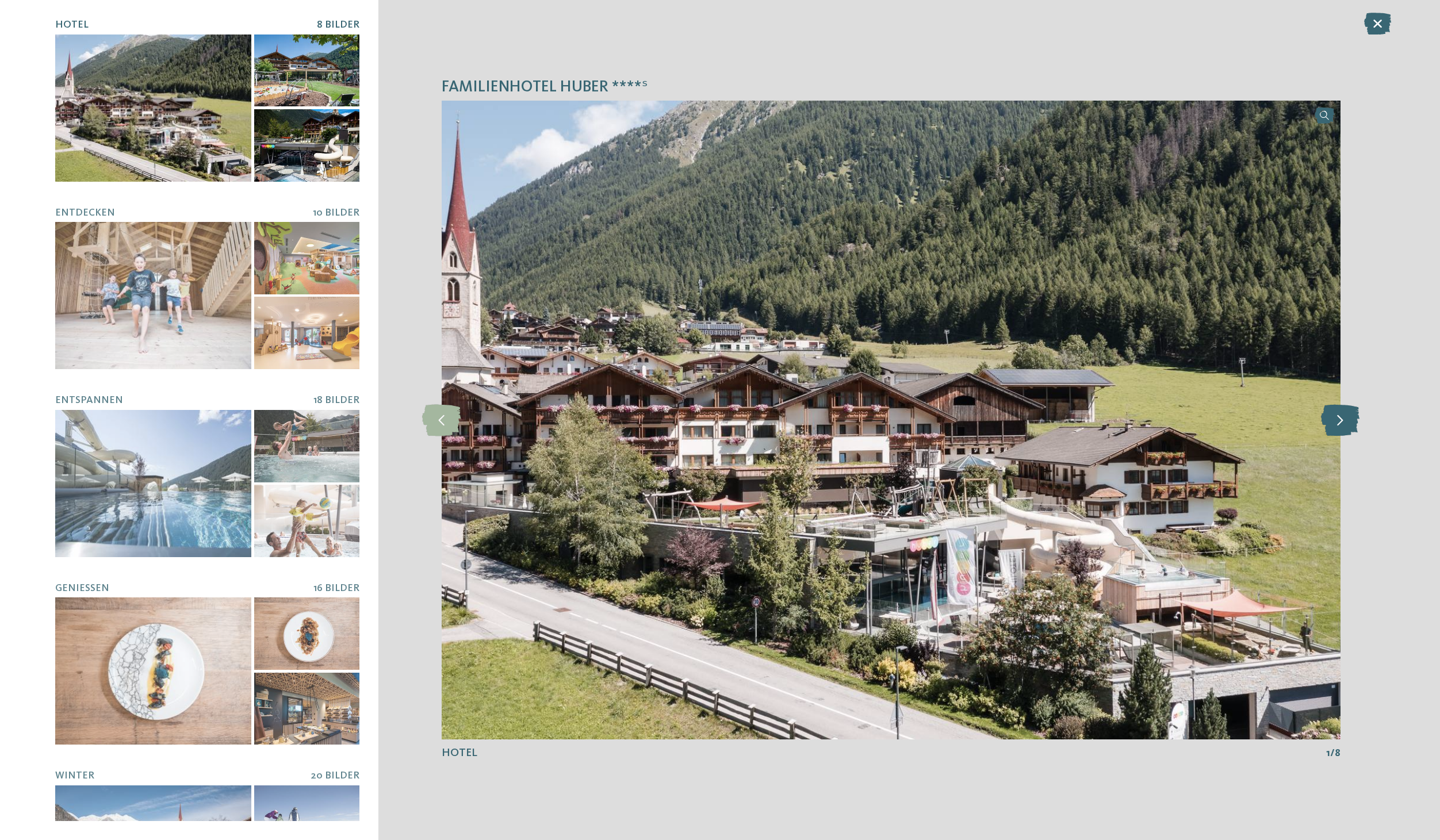
click at [1340, 420] on icon at bounding box center [1340, 420] width 39 height 31
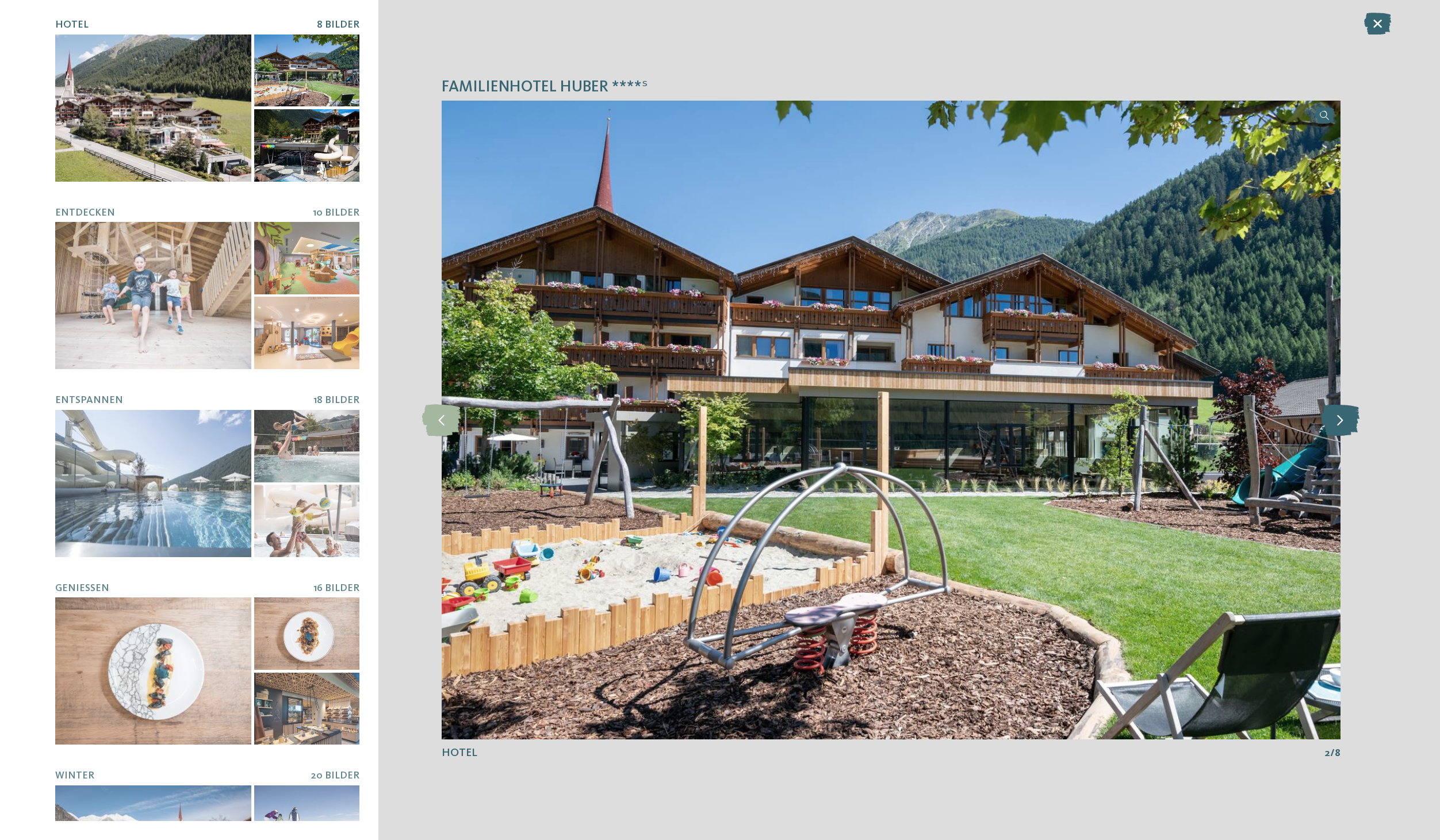
click at [1340, 420] on icon at bounding box center [1340, 420] width 39 height 31
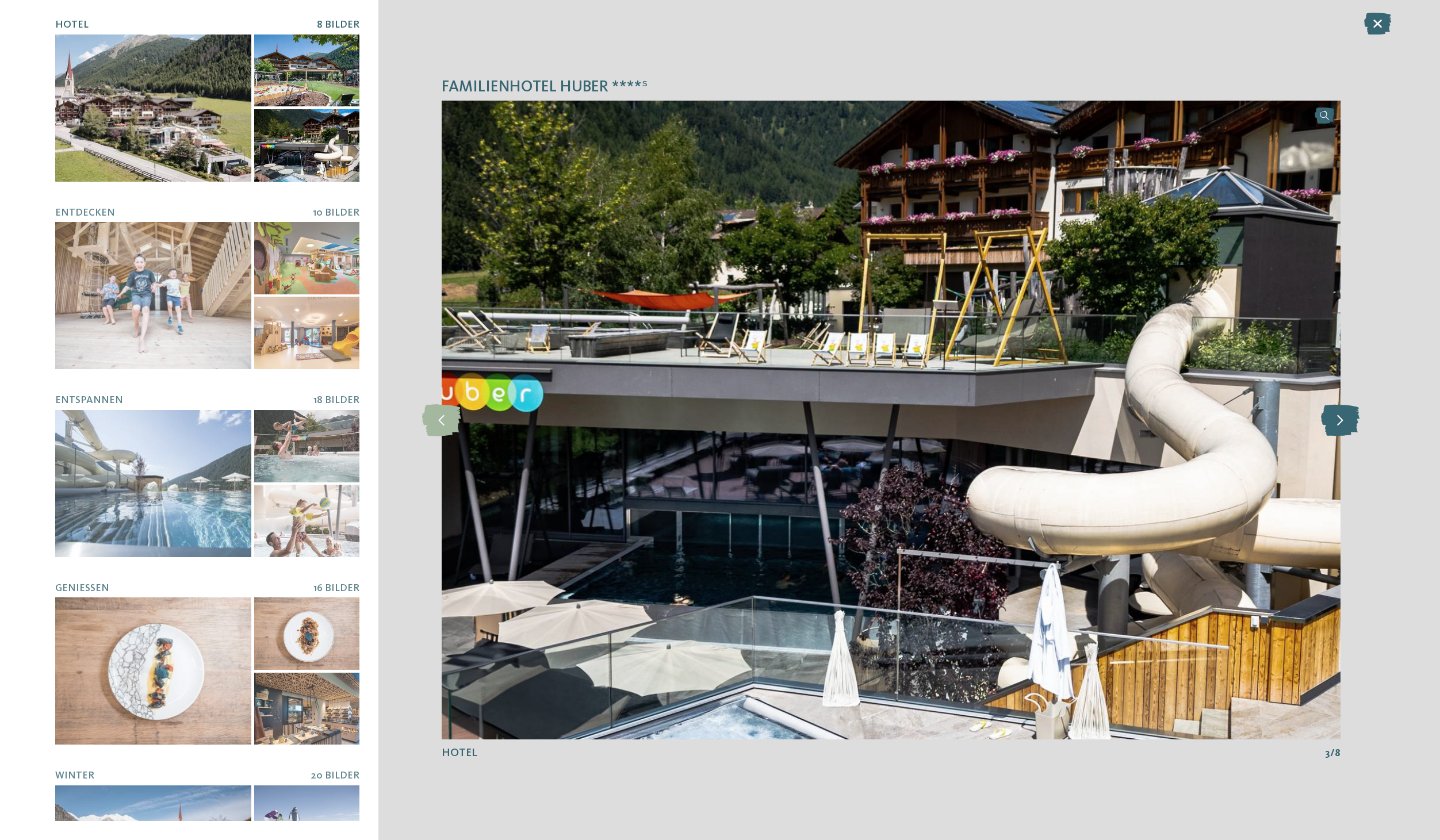
click at [1340, 420] on icon at bounding box center [1340, 420] width 39 height 31
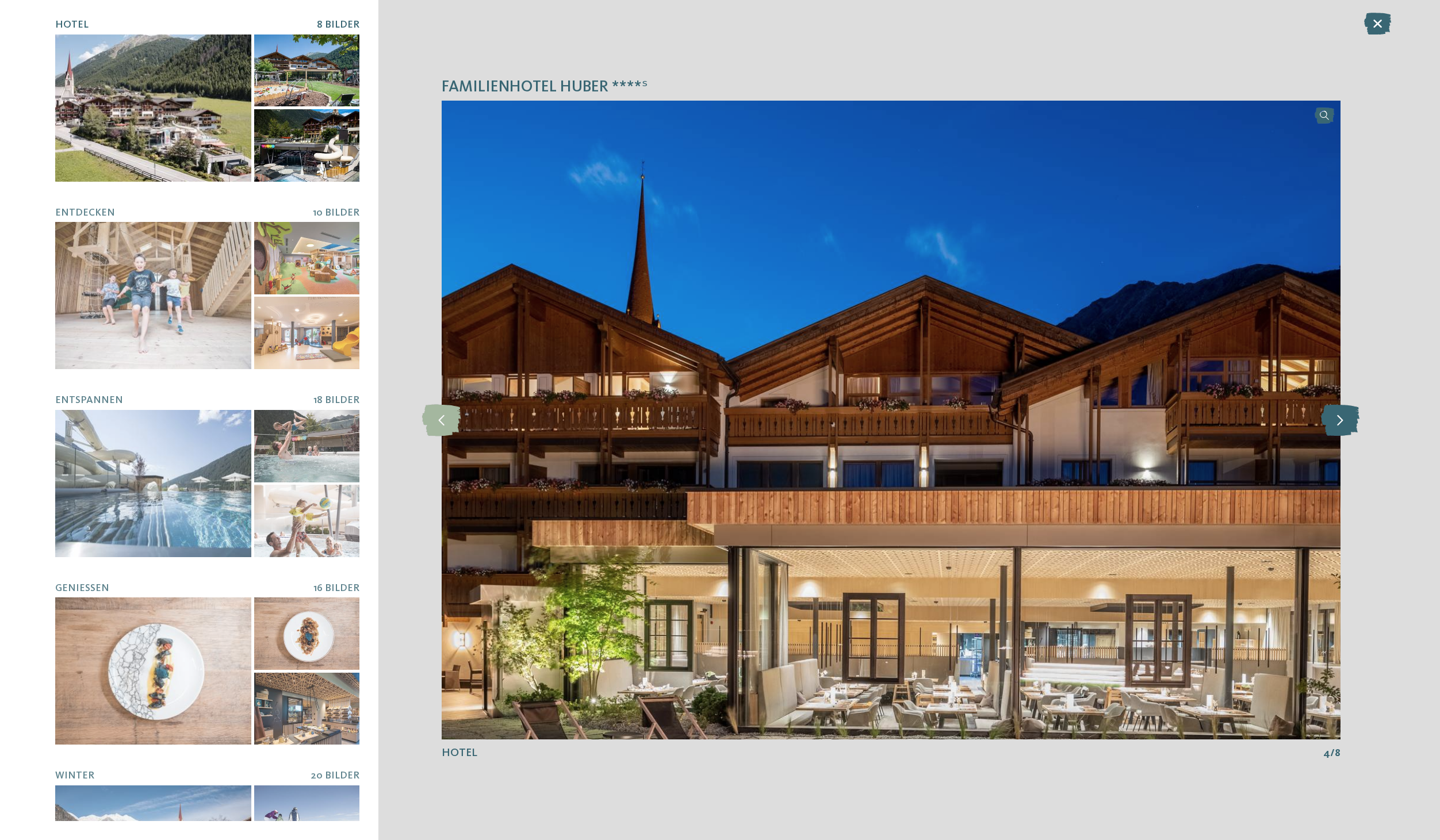
click at [1340, 420] on icon at bounding box center [1340, 420] width 39 height 31
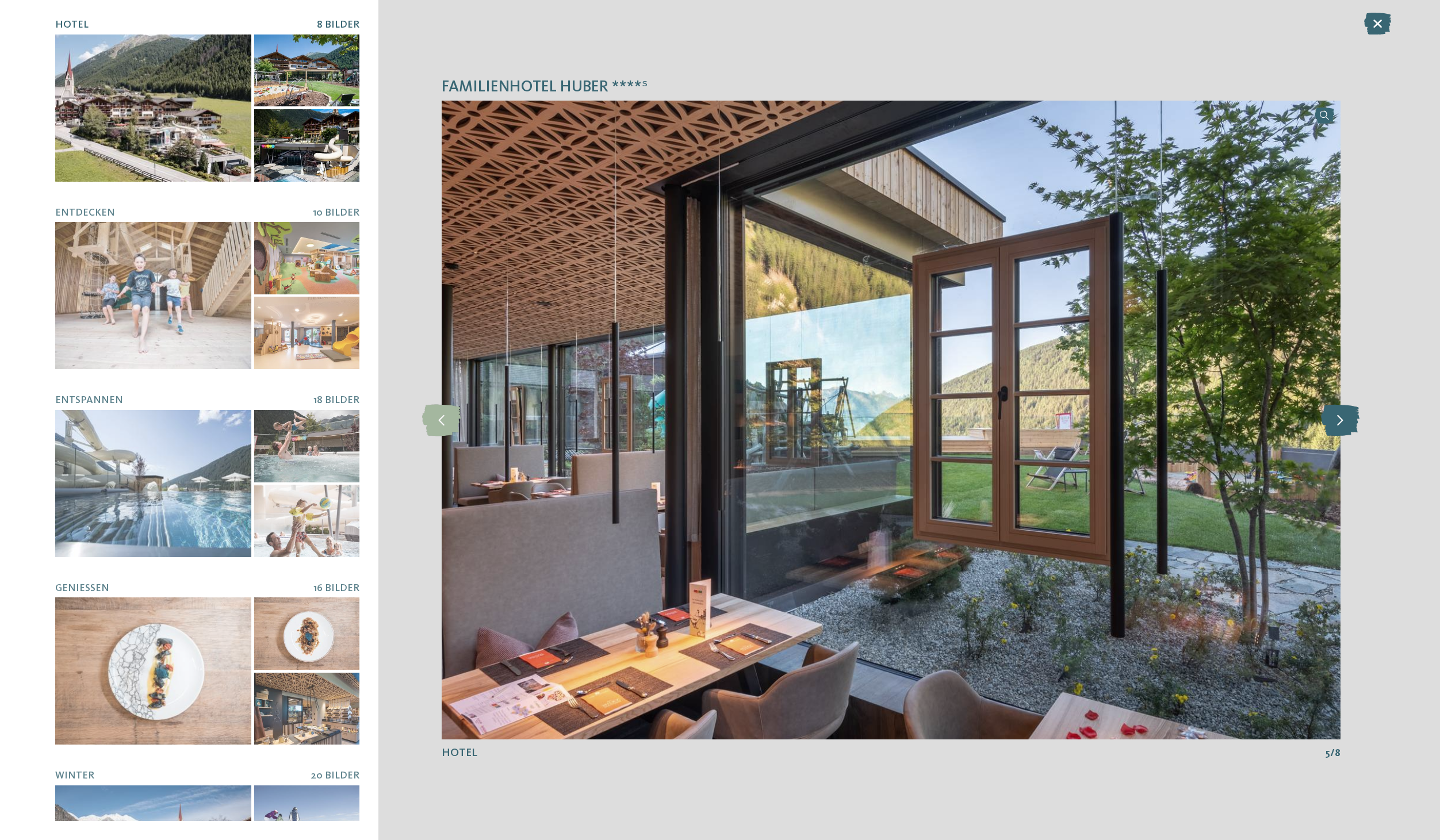
click at [1340, 420] on icon at bounding box center [1340, 420] width 39 height 31
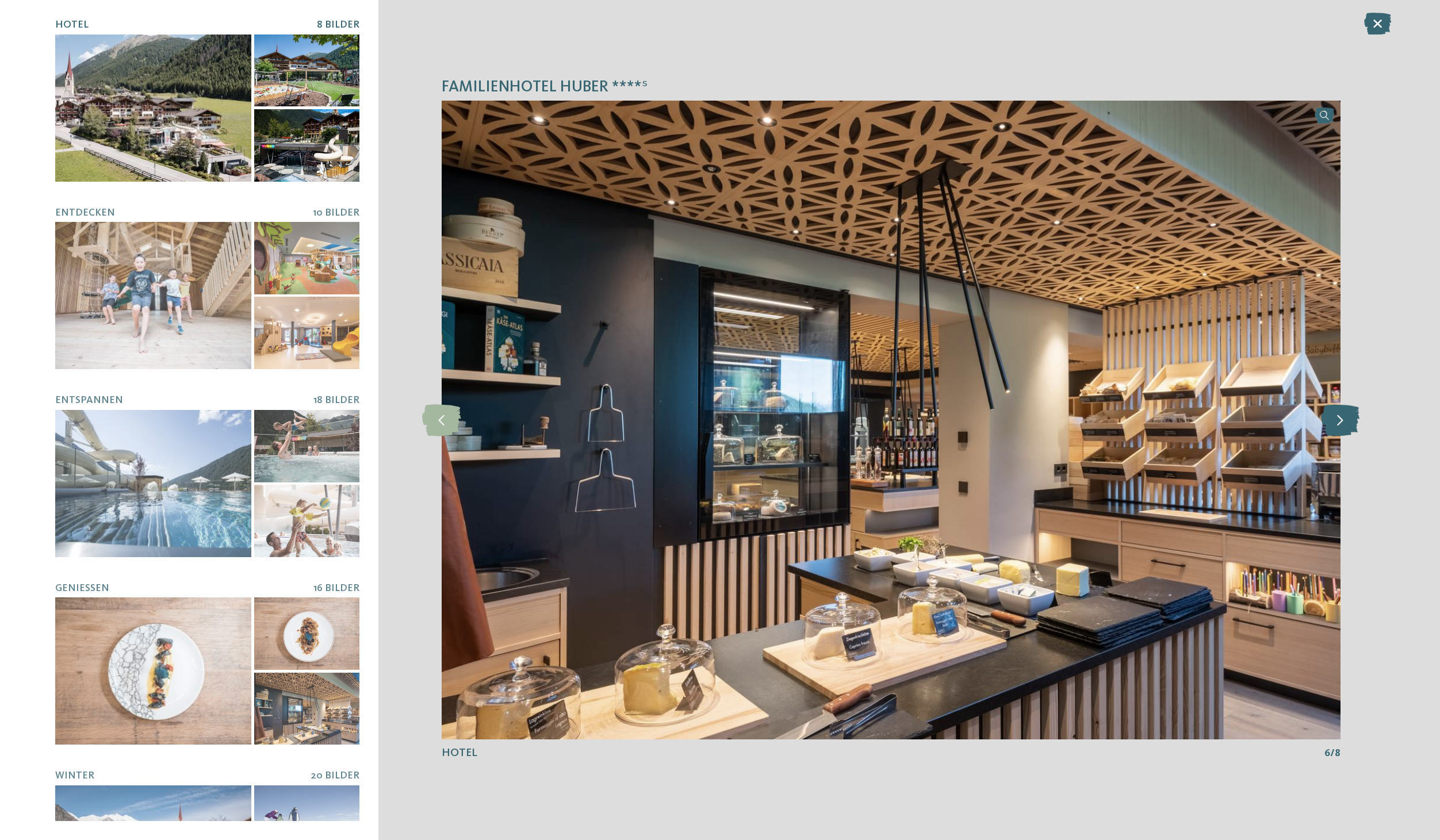
click at [1340, 420] on icon at bounding box center [1340, 420] width 39 height 31
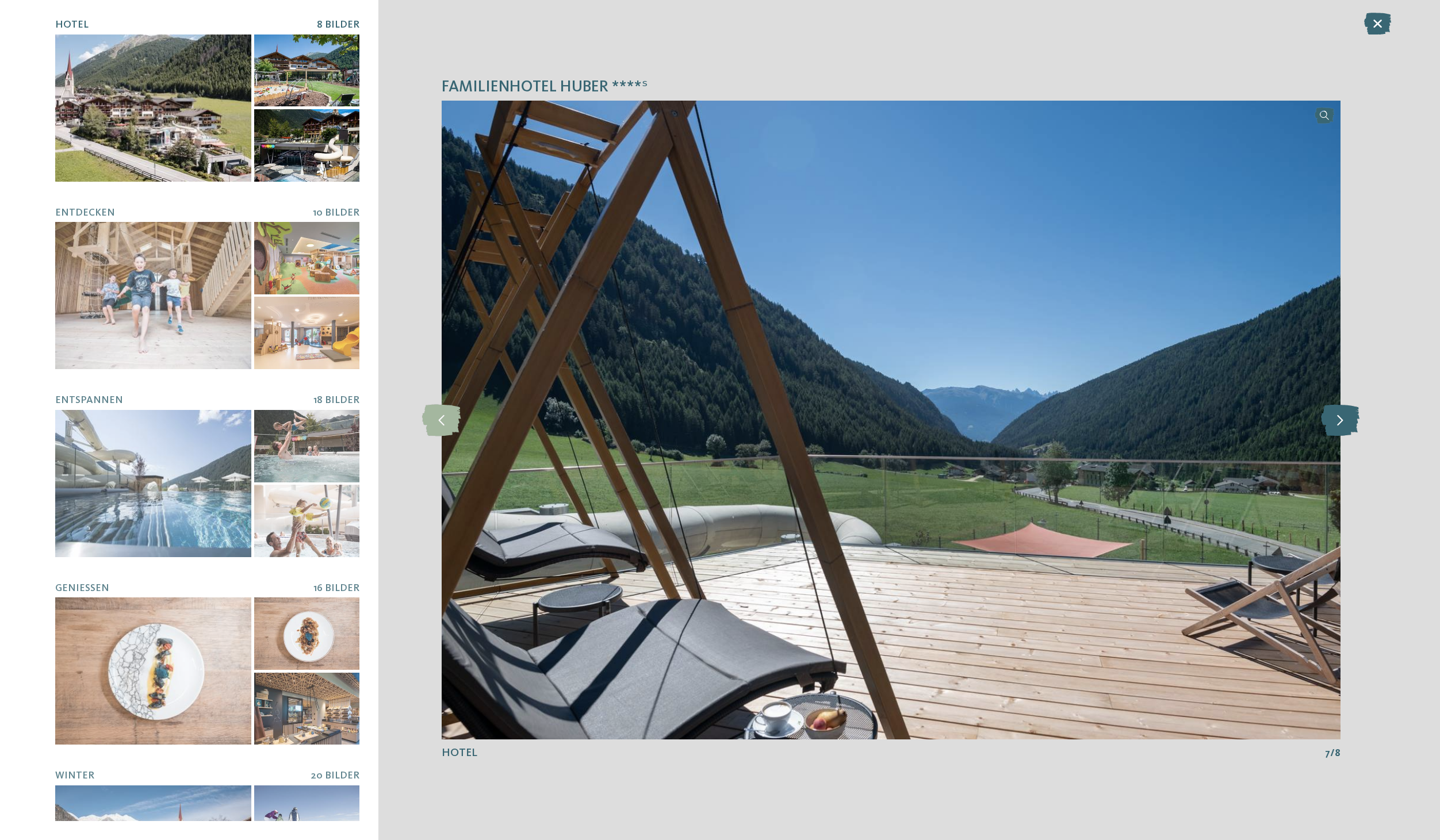
click at [1340, 420] on icon at bounding box center [1340, 420] width 39 height 31
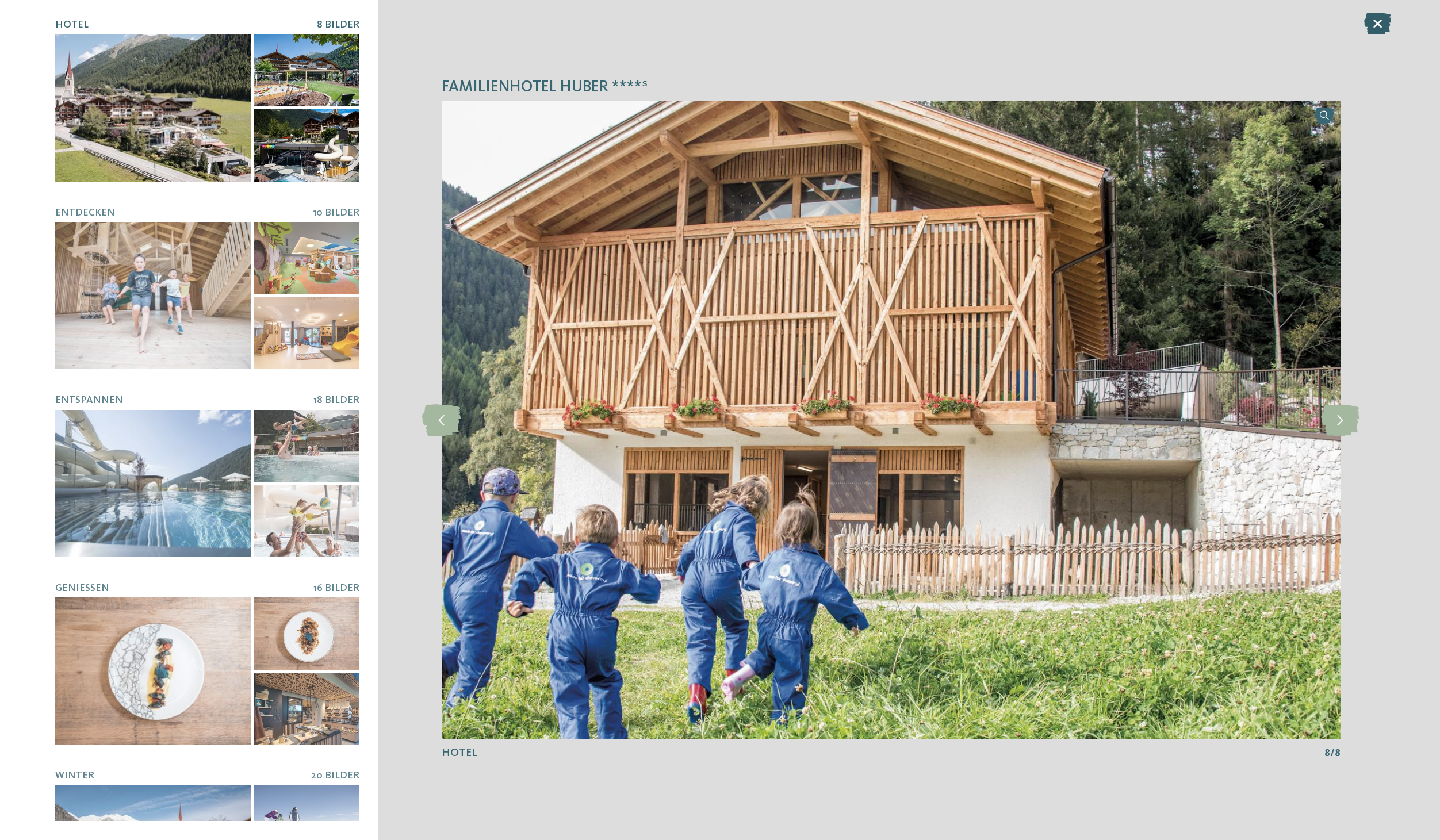
click at [1380, 25] on icon at bounding box center [1377, 23] width 27 height 22
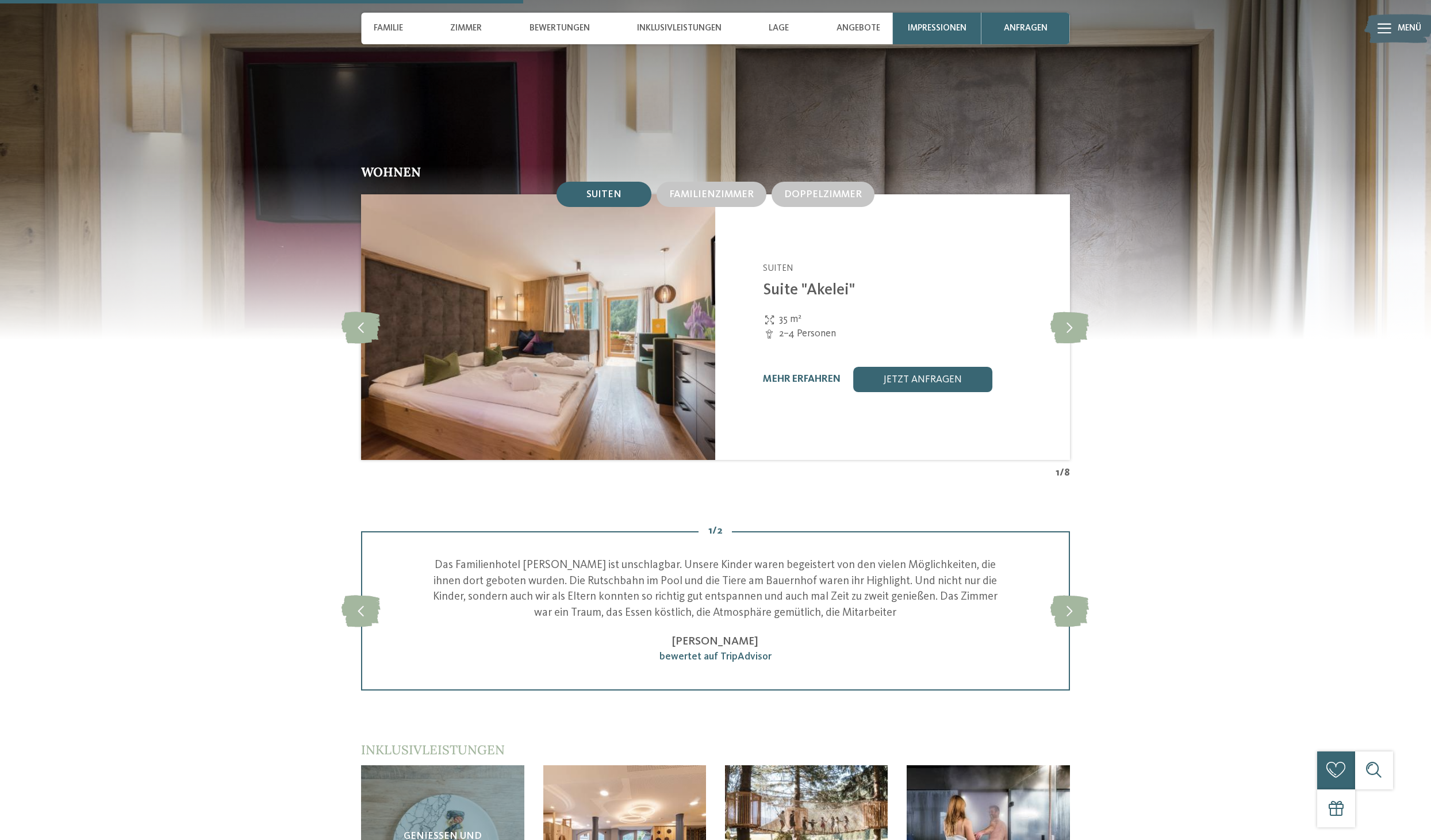
scroll to position [1527, 0]
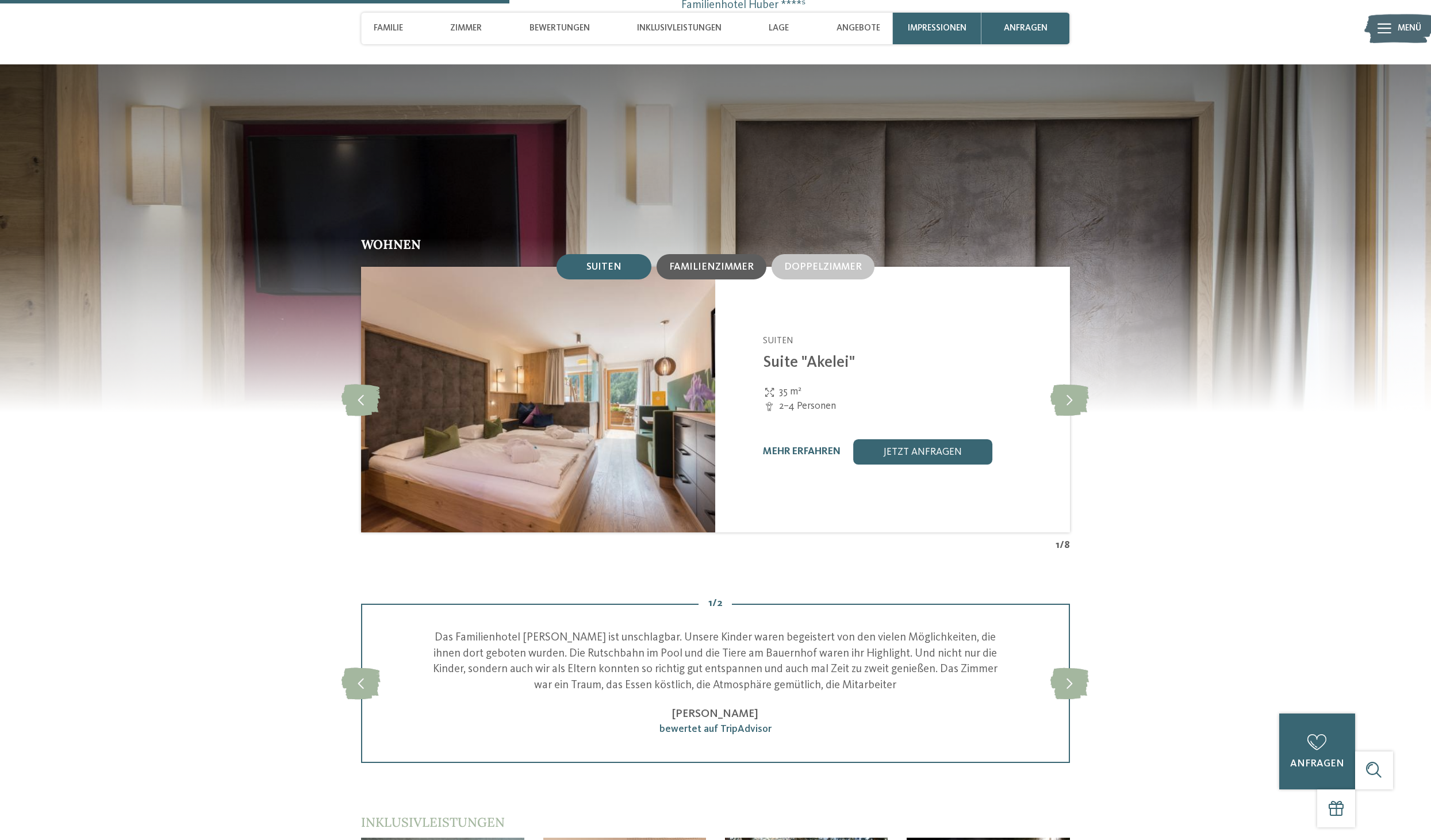
click at [733, 262] on span "Familienzimmer" at bounding box center [711, 266] width 84 height 9
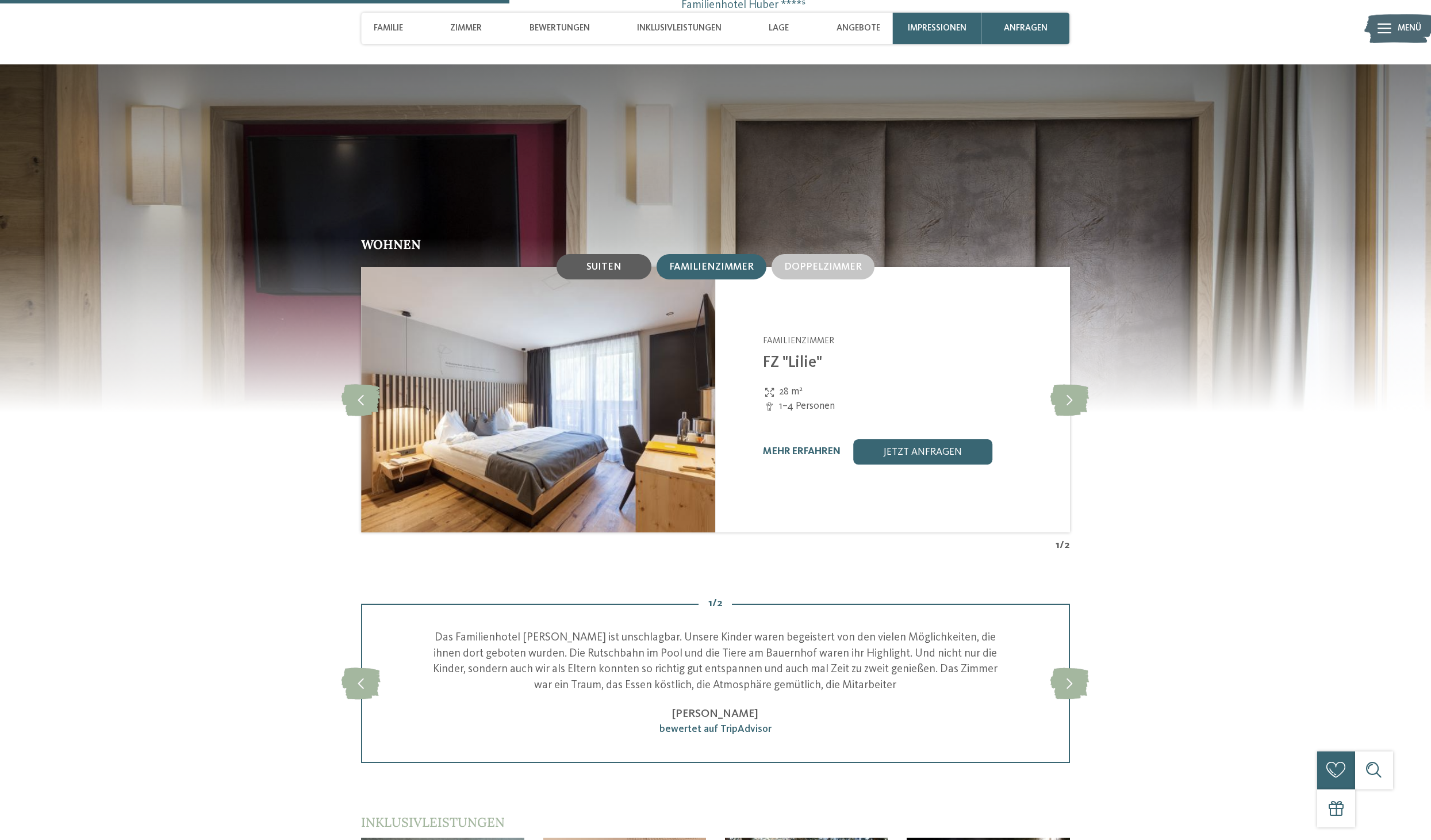
click at [588, 254] on div "Suiten" at bounding box center [604, 266] width 95 height 25
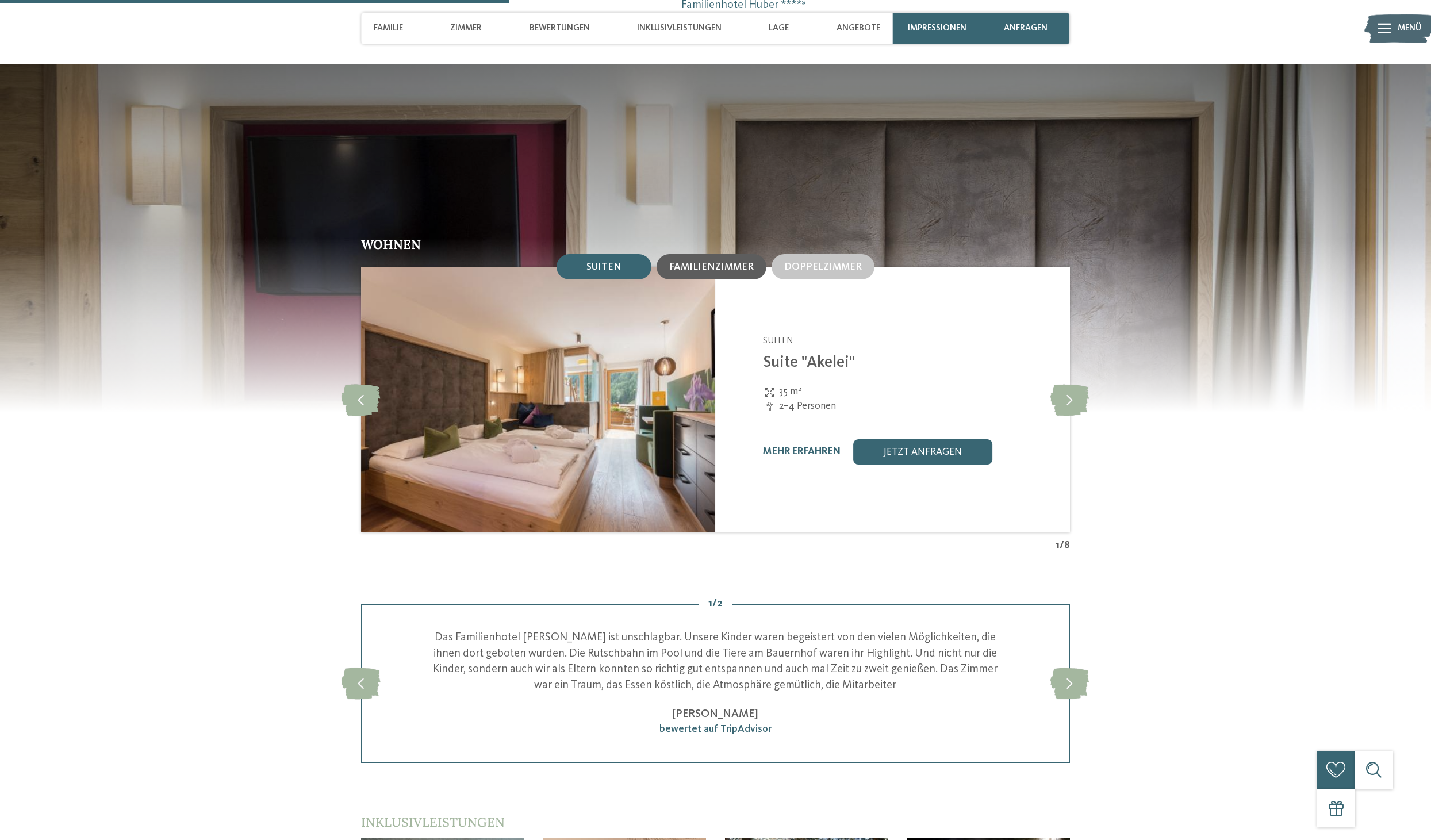
click at [698, 262] on span "Familienzimmer" at bounding box center [711, 266] width 84 height 9
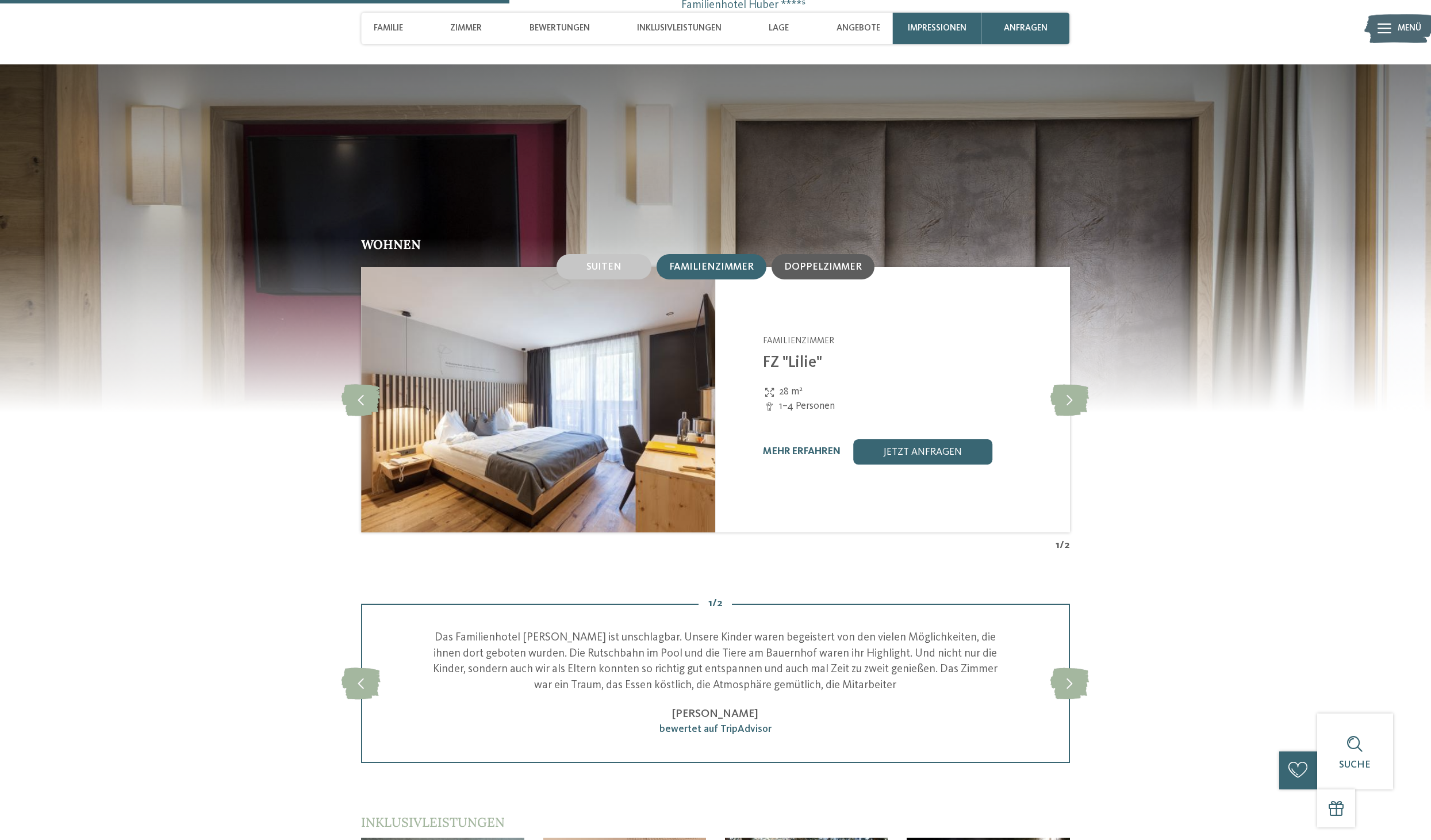
click at [791, 254] on div "Doppelzimmer" at bounding box center [823, 266] width 103 height 25
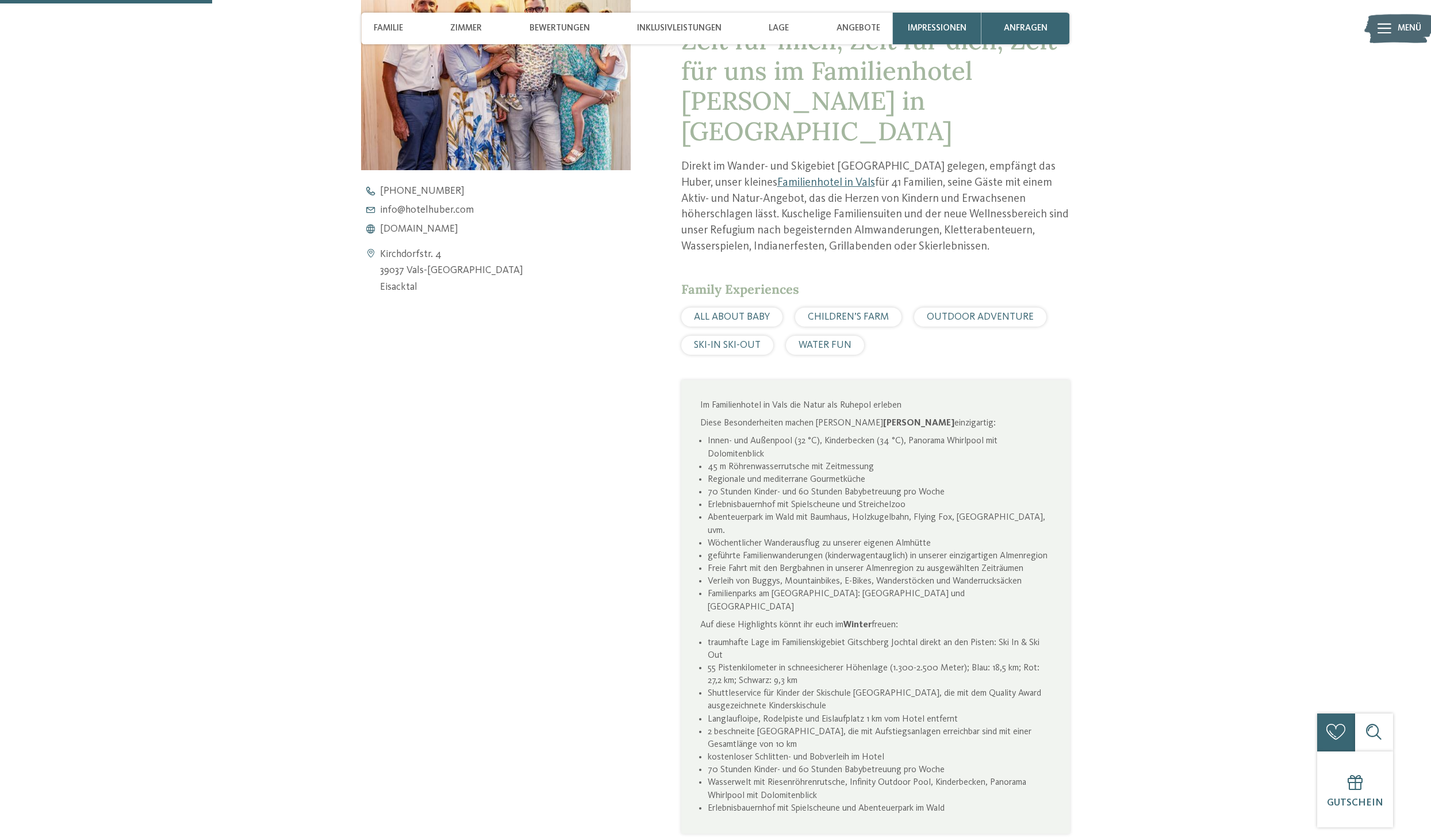
scroll to position [0, 0]
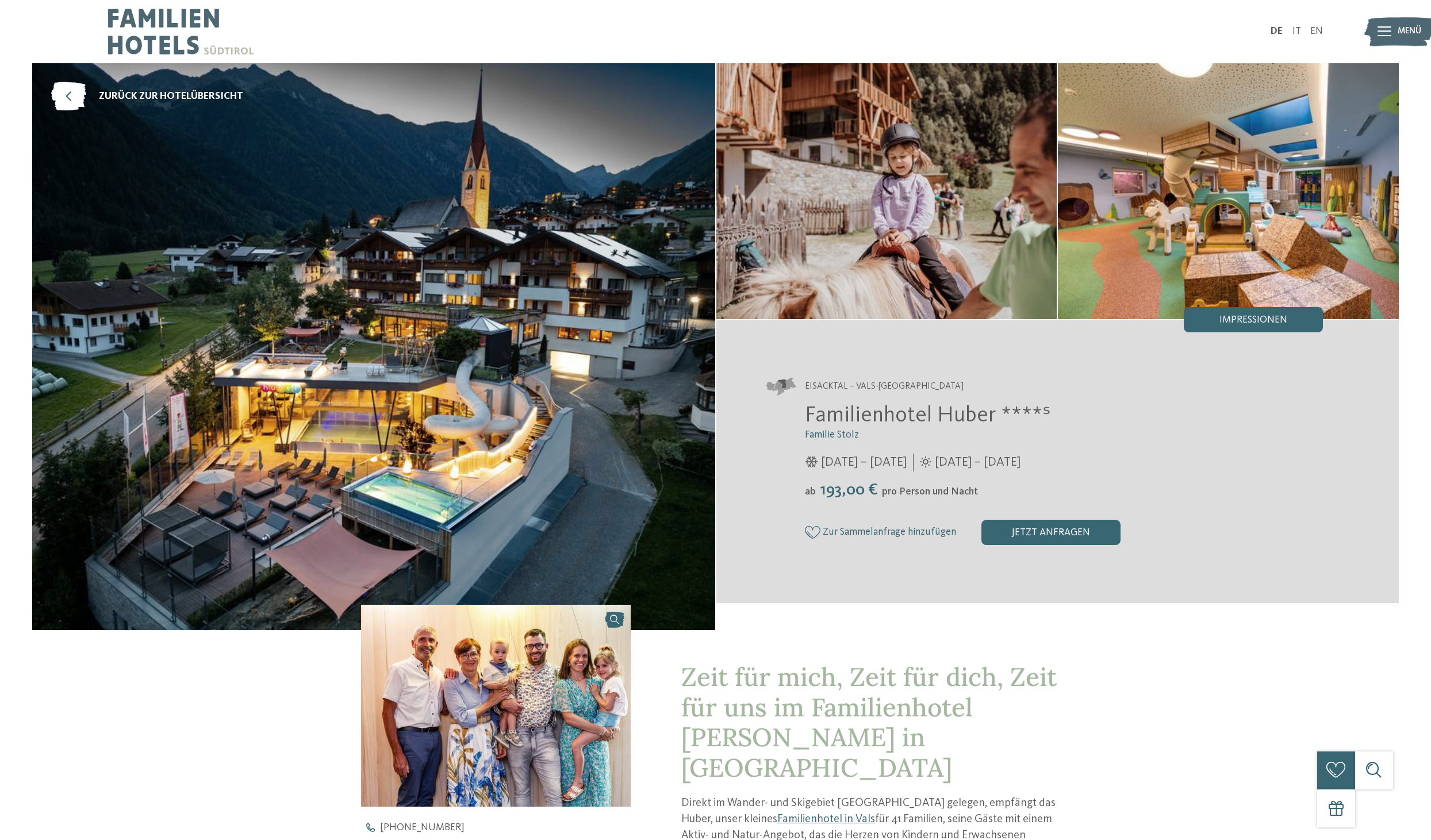
click at [904, 419] on span "Familienhotel Huber ****ˢ" at bounding box center [928, 415] width 246 height 22
click at [897, 420] on span "Familienhotel Huber ****ˢ" at bounding box center [928, 415] width 246 height 22
drag, startPoint x: 997, startPoint y: 415, endPoint x: 808, endPoint y: 415, distance: 189.0
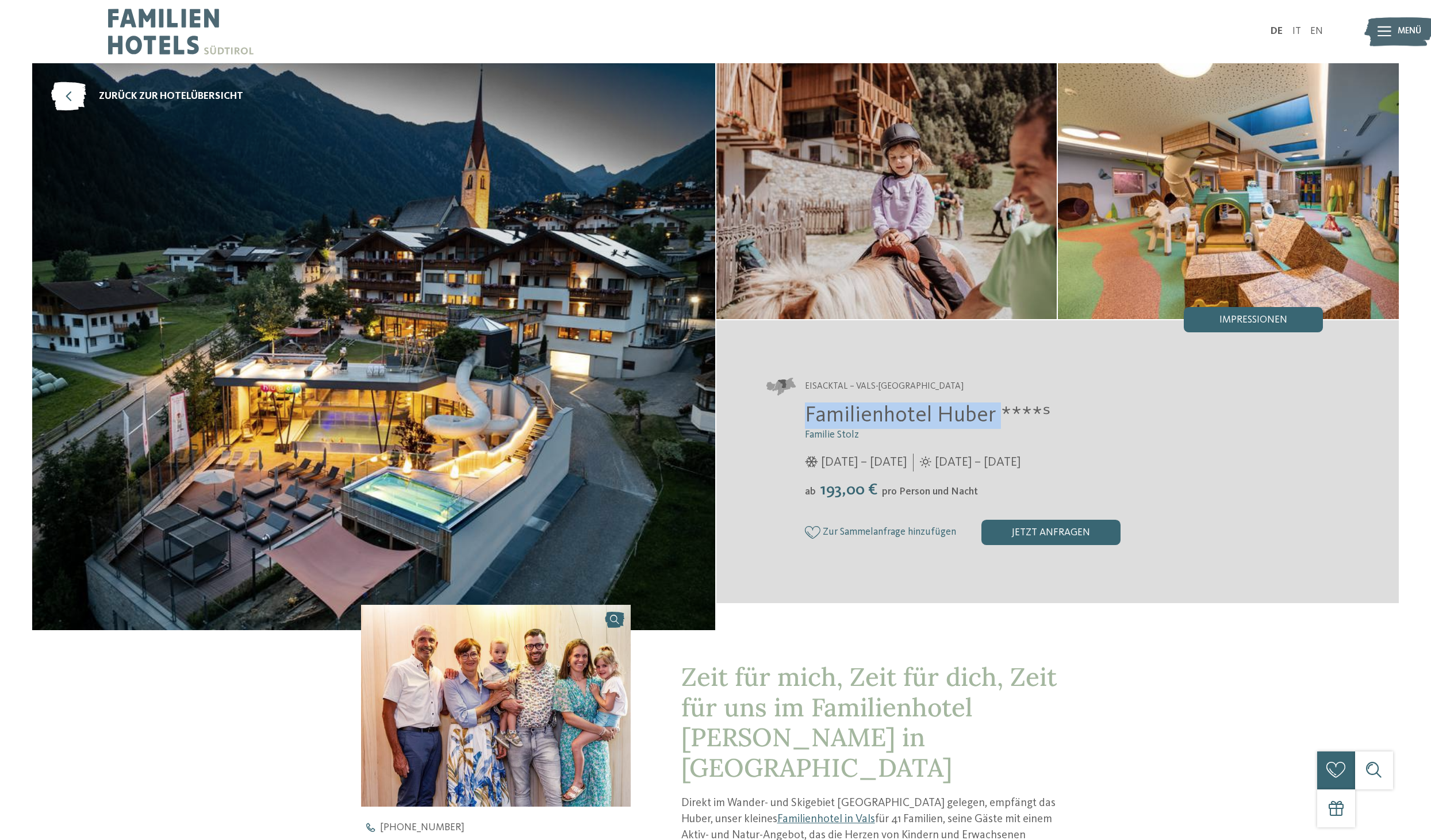
click at [808, 415] on span "Familienhotel Huber ****ˢ" at bounding box center [928, 415] width 246 height 22
copy span "Familienhotel Huber"
